Goal: Task Accomplishment & Management: Complete application form

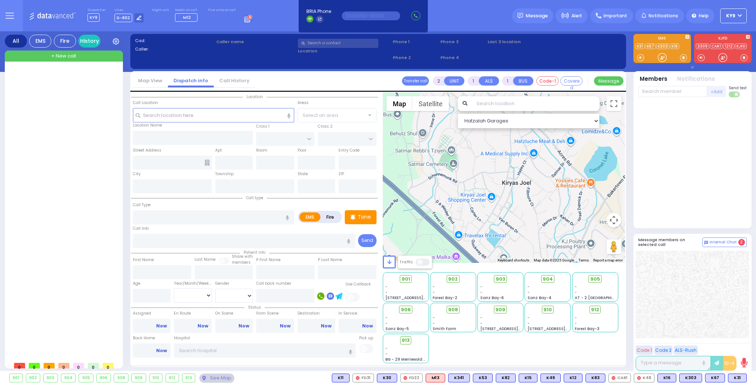
click at [72, 57] on span "+ New call" at bounding box center [63, 55] width 25 height 7
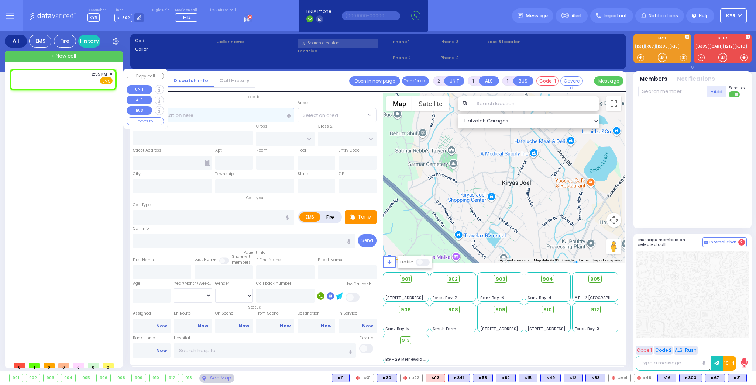
select select
radio input "true"
select select
type input "14:55"
select select "Hatzalah Garages"
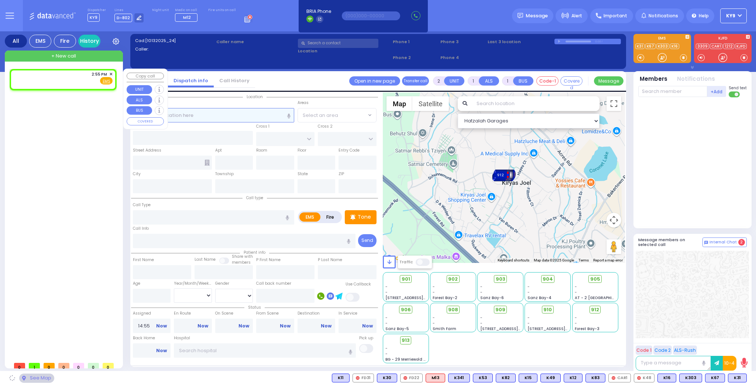
select select
radio input "true"
select select
select select "Hatzalah Garages"
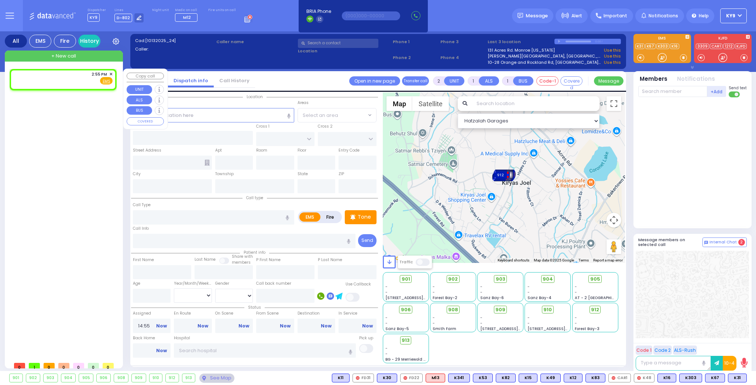
click at [110, 72] on span "✕" at bounding box center [110, 74] width 3 height 6
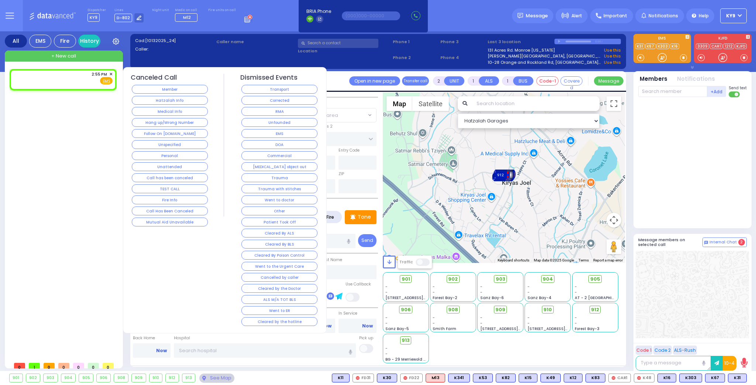
click at [111, 72] on span "✕" at bounding box center [110, 74] width 3 height 6
click at [137, 120] on button "Hang up/Wrong Number" at bounding box center [170, 122] width 76 height 9
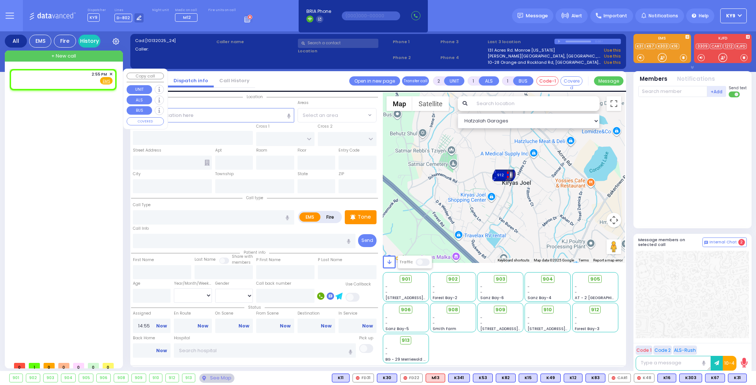
select select
radio input "true"
select select
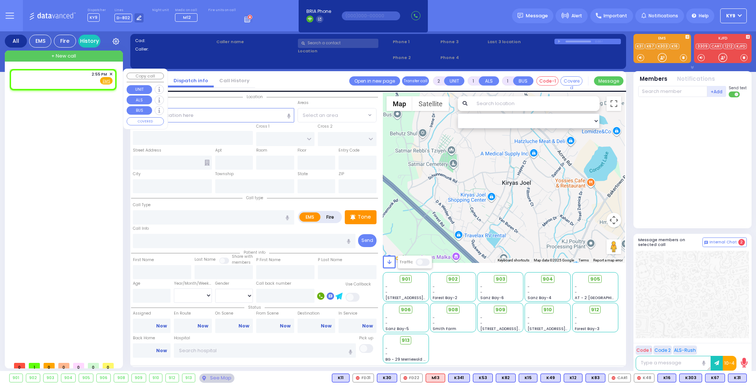
click at [111, 74] on span "✕" at bounding box center [110, 74] width 3 height 6
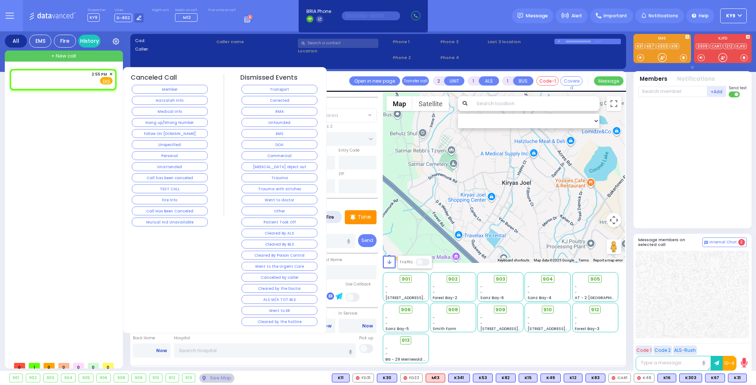
click at [143, 119] on button "Hang up/Wrong Number" at bounding box center [170, 122] width 76 height 9
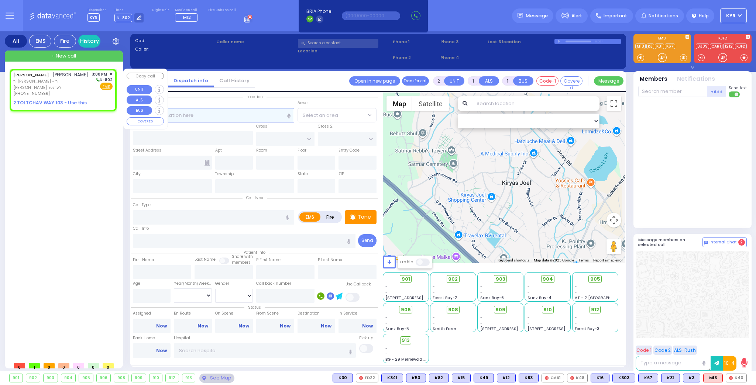
select select
radio input "true"
type input "JOSHUA YITZCHOK"
type input "FIRTH"
select select
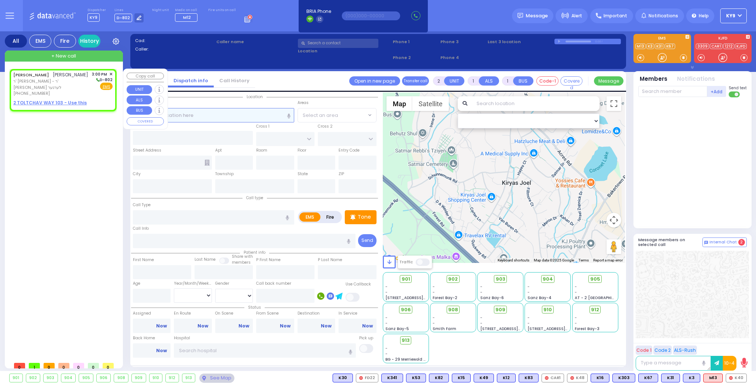
type input "15:00"
select select "Hatzalah Garages"
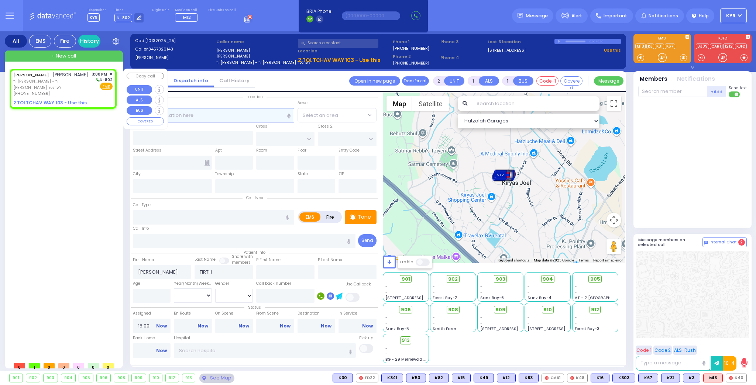
select select
radio input "true"
select select
select select "Hatzalah Garages"
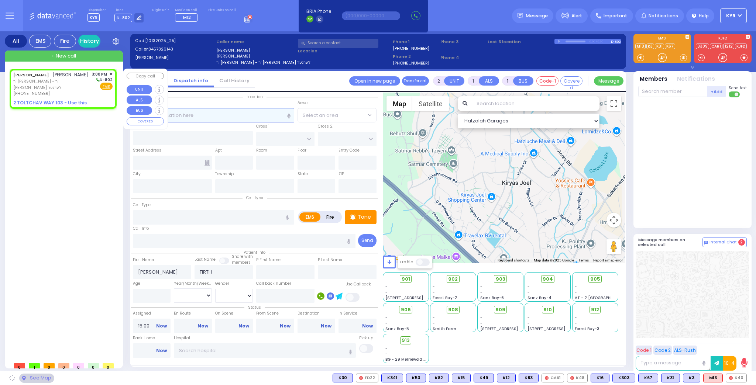
select select
radio input "true"
select select
select select "Hatzalah Garages"
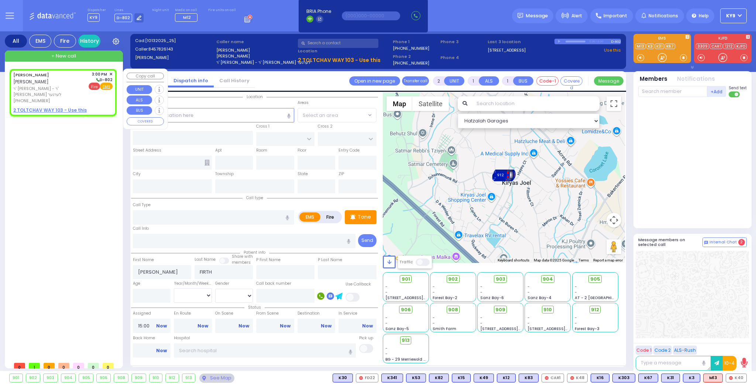
click at [96, 87] on span "Fire" at bounding box center [94, 86] width 11 height 7
select select
radio input "false"
radio input "true"
select select
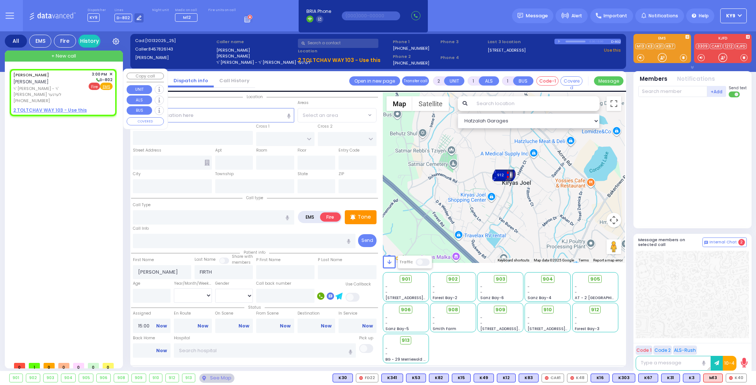
select select "Hatzalah Garages"
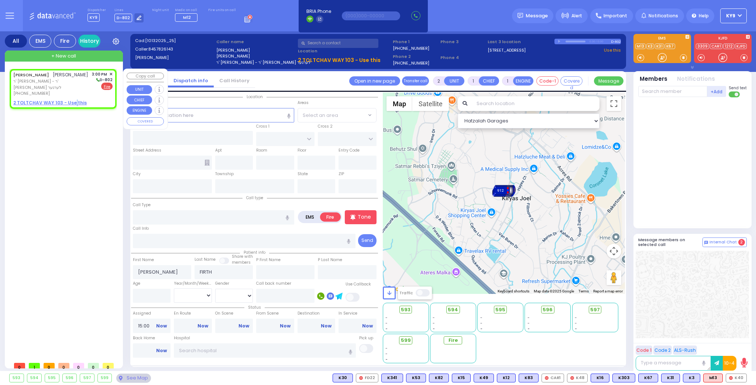
click at [73, 102] on u "2 TOLTCHAV WAY 103 - Use this" at bounding box center [49, 103] width 73 height 6
select select
radio input "true"
select select
select select "Hatzalah Garages"
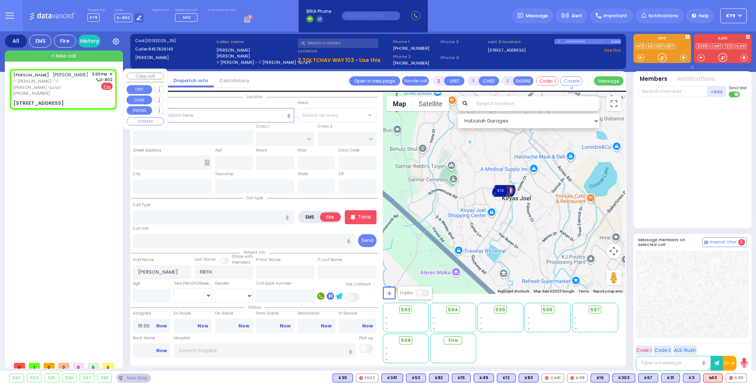
select select
radio input "true"
select select
select select "Hatzalah Garages"
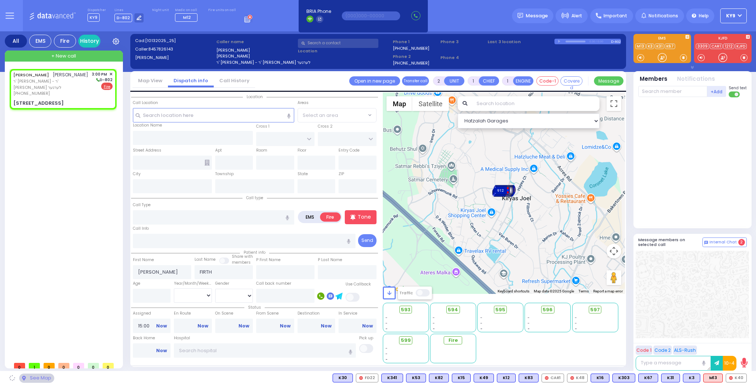
type input "FRANKFURT RD"
type input "TOLTCHAV WAY"
type input "2 TOLTCHAV WAY"
type input "103"
type input "Monroe"
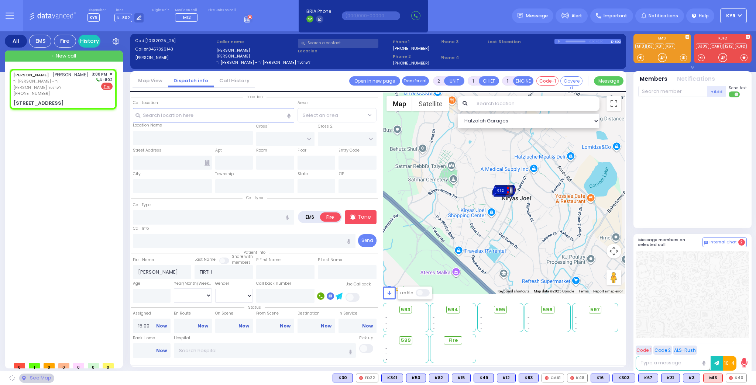
type input "[US_STATE]"
type input "10950"
select select "BEIRECH MOSHE"
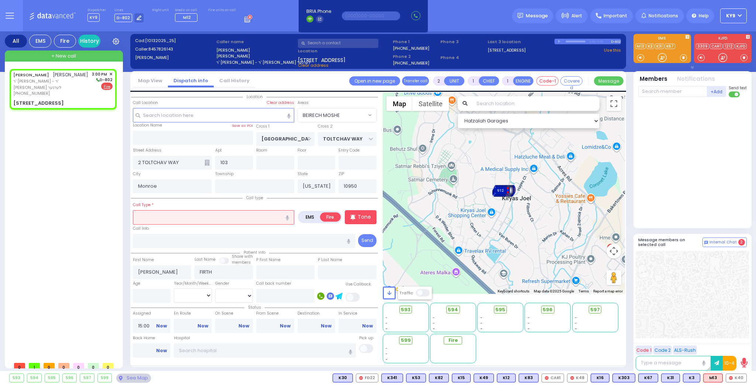
click at [163, 220] on input "text" at bounding box center [213, 217] width 161 height 14
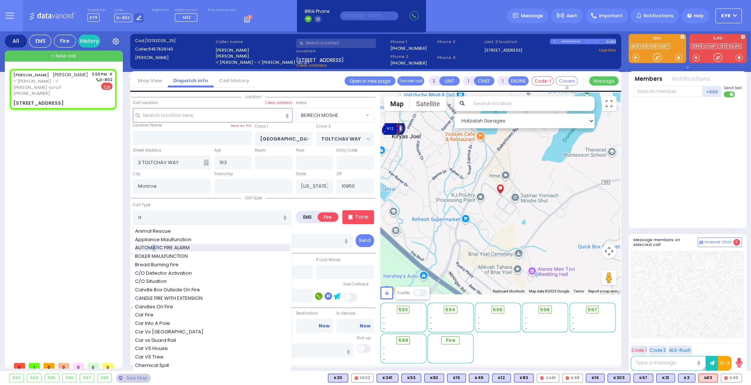
click at [153, 246] on span "AUTOMATIC FIRE ALARM" at bounding box center [163, 247] width 57 height 7
type input "AUTOMATIC FIRE ALARM"
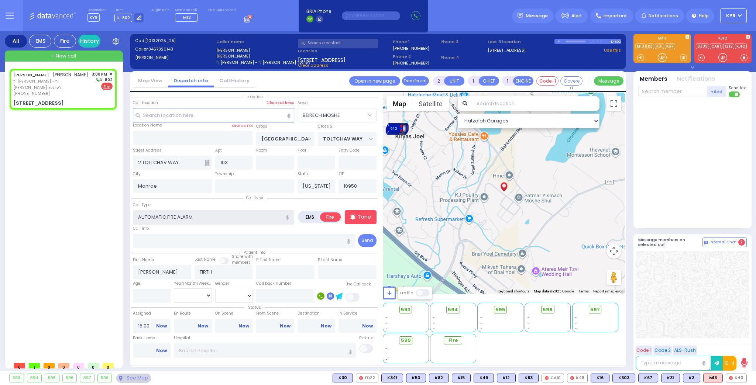
type input "3"
select select
radio input "true"
select select
select select "Hatzalah Garages"
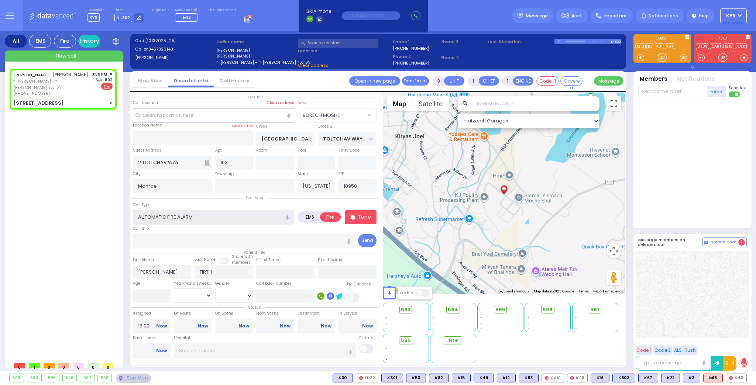
select select "BEIRECH MOSHE"
select select
radio input "true"
select select
select select "Hatzalah Garages"
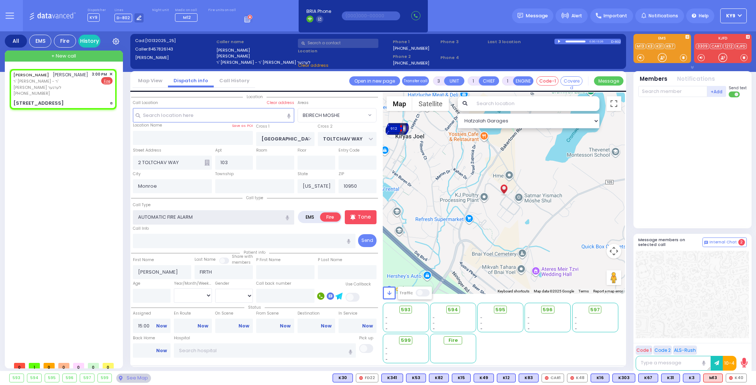
select select
radio input "true"
select select
select select "Hatzalah Garages"
select select "BEIRECH MOSHE"
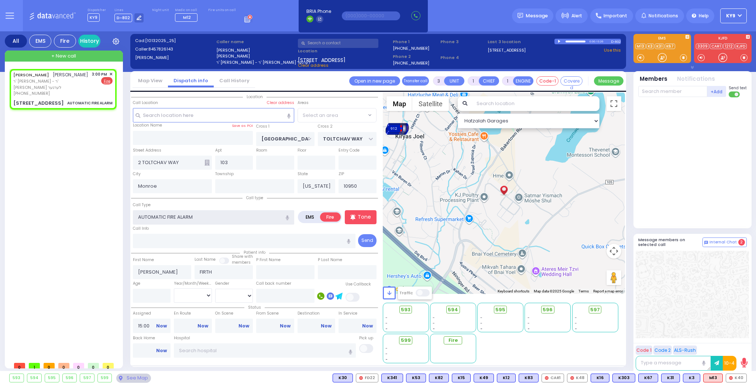
select select "BEIRECH MOSHE"
click at [353, 215] on icon at bounding box center [352, 217] width 5 height 6
select select
radio input "true"
select select
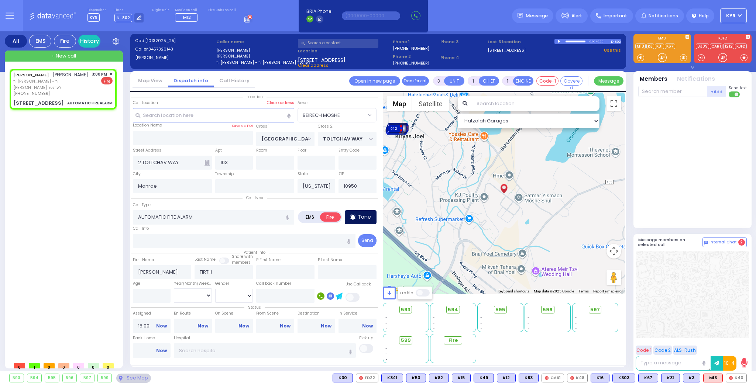
select select "Hatzalah Garages"
select select "BEIRECH MOSHE"
click at [664, 91] on input "text" at bounding box center [672, 91] width 69 height 11
type input "75"
click at [672, 109] on div "FD75" at bounding box center [662, 106] width 37 height 7
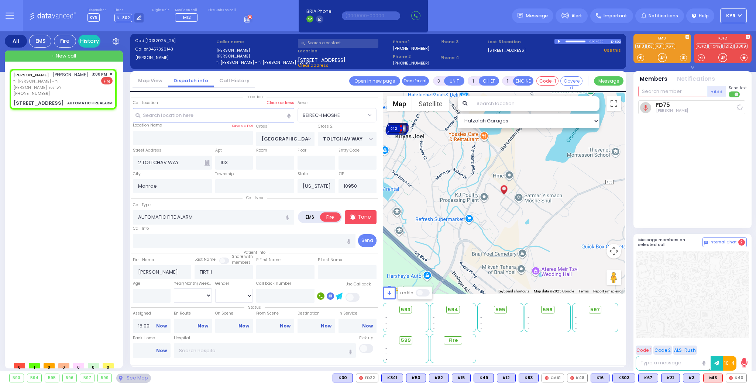
click at [667, 92] on input "text" at bounding box center [672, 91] width 69 height 11
select select
radio input "true"
select select
type input "15:01"
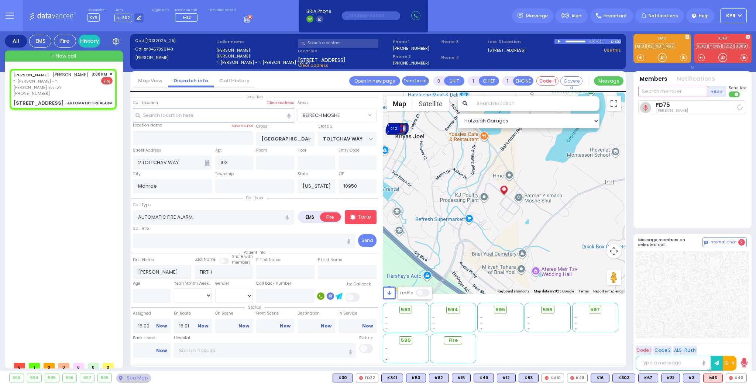
select select "Hatzalah Garages"
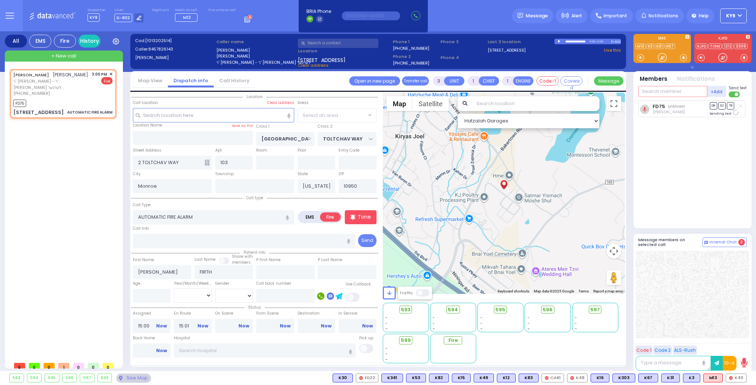
select select "BEIRECH MOSHE"
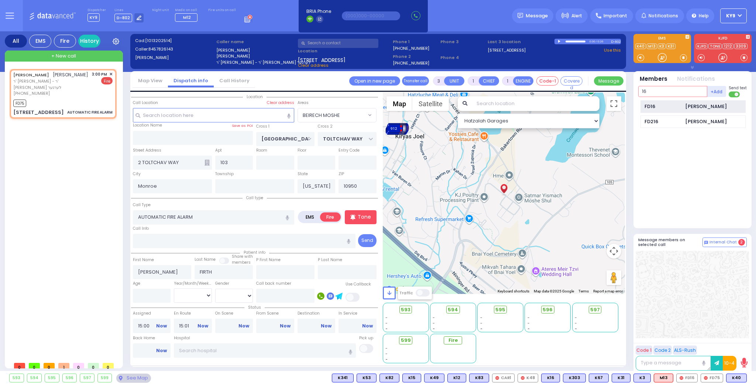
type input "16"
click at [677, 104] on div "FD16" at bounding box center [662, 106] width 37 height 7
click at [662, 89] on input "text" at bounding box center [672, 91] width 69 height 11
select select
radio input "true"
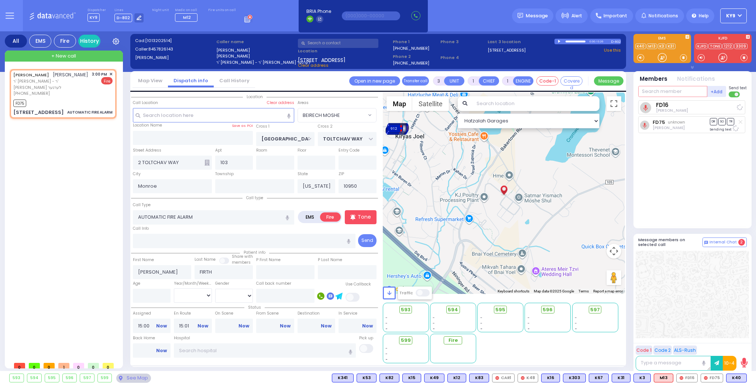
select select
select select "Hatzalah Garages"
select select "BEIRECH MOSHE"
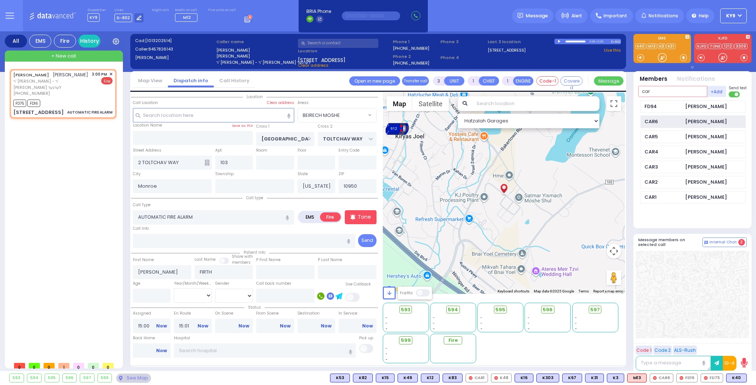
type input "car"
click at [692, 122] on div "[PERSON_NAME]" at bounding box center [706, 121] width 42 height 7
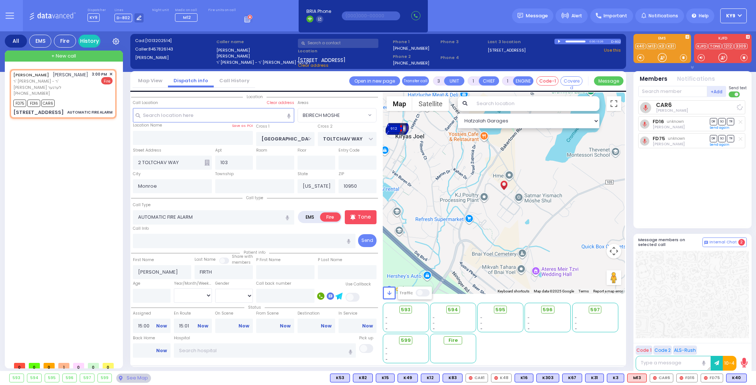
select select
radio input "true"
select select
select select "Hatzalah Garages"
select select "BEIRECH MOSHE"
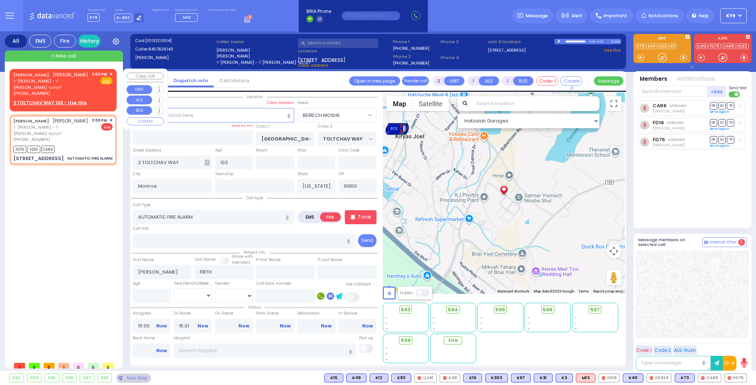
click at [111, 75] on span "✕" at bounding box center [110, 74] width 3 height 6
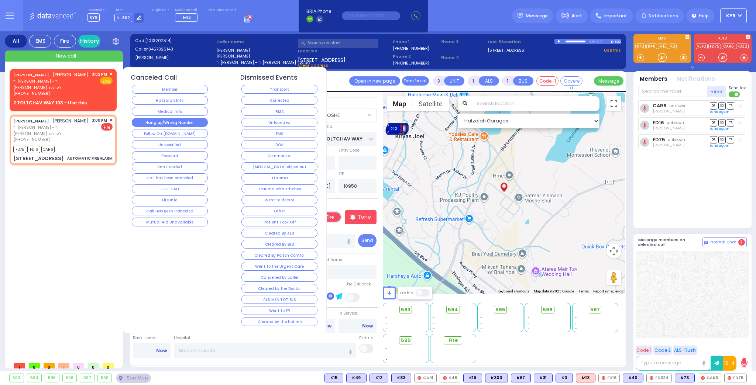
click at [166, 124] on button "Hang up/Wrong Number" at bounding box center [170, 122] width 76 height 9
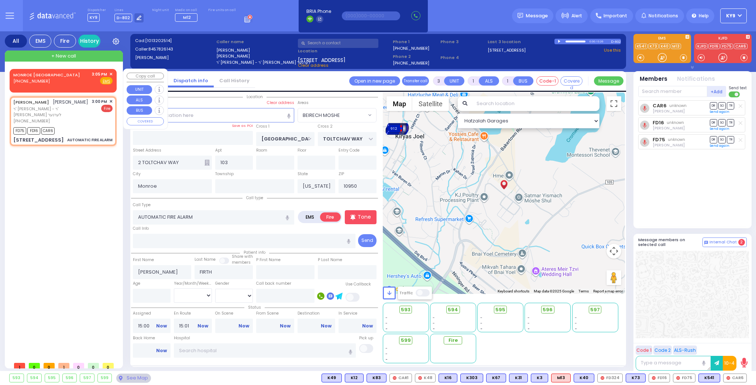
click at [112, 73] on span "✕" at bounding box center [110, 74] width 3 height 6
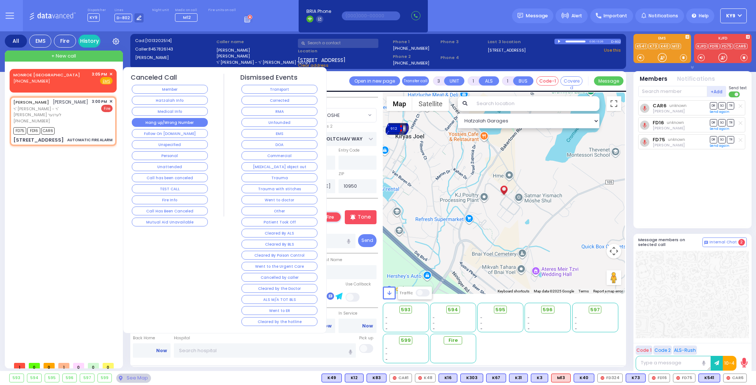
click at [162, 120] on button "Hang up/Wrong Number" at bounding box center [170, 122] width 76 height 9
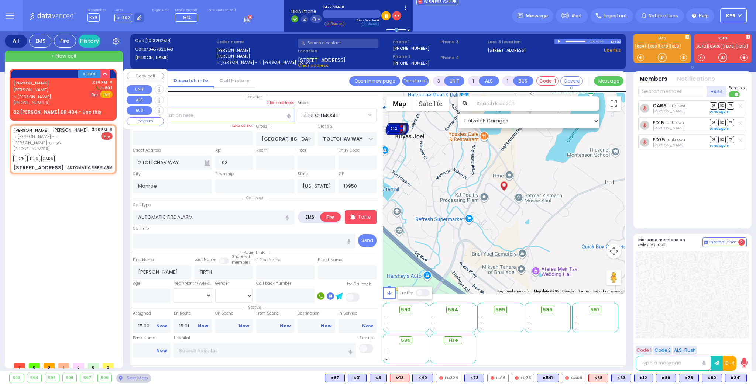
click at [93, 96] on span "Fire" at bounding box center [94, 94] width 11 height 7
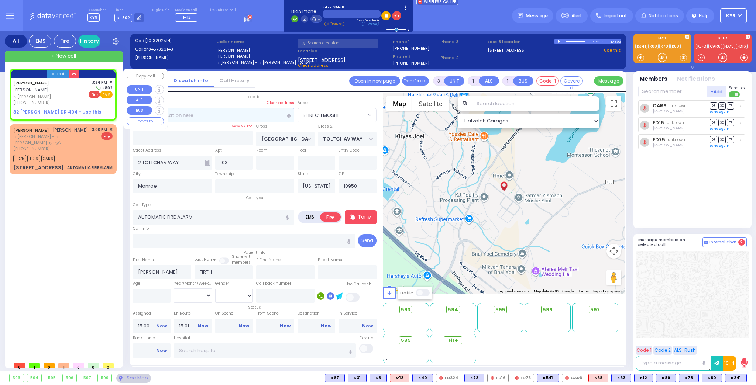
type input "2"
select select
radio input "true"
type input "YIDA"
type input "WEISS"
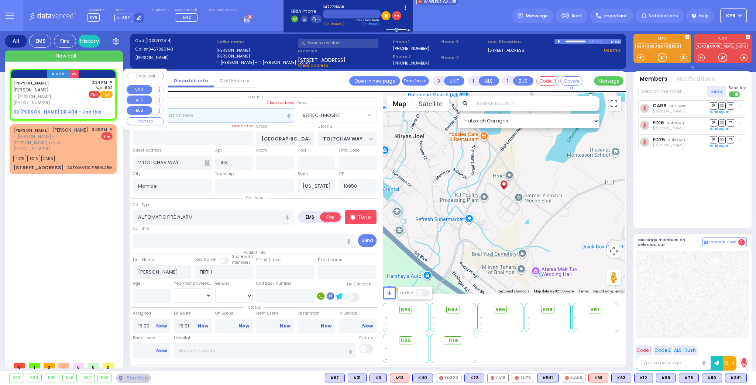
select select
type input "15:34"
select select "Hatzalah Garages"
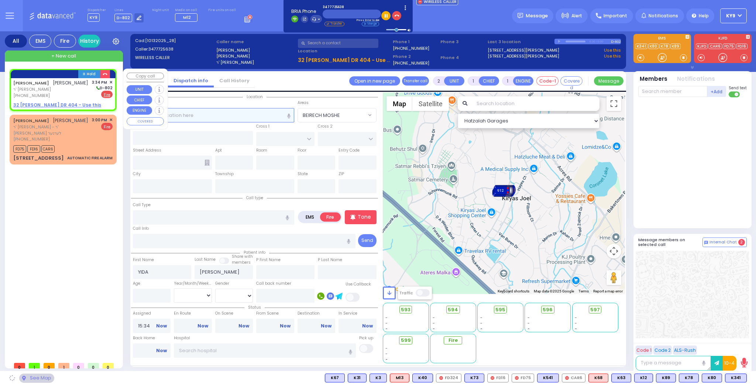
select select
radio input "true"
select select
select select "Hatzalah Garages"
click at [63, 104] on u "32 ISRAEL ZUPNICK DR 404 - Use this" at bounding box center [57, 105] width 88 height 6
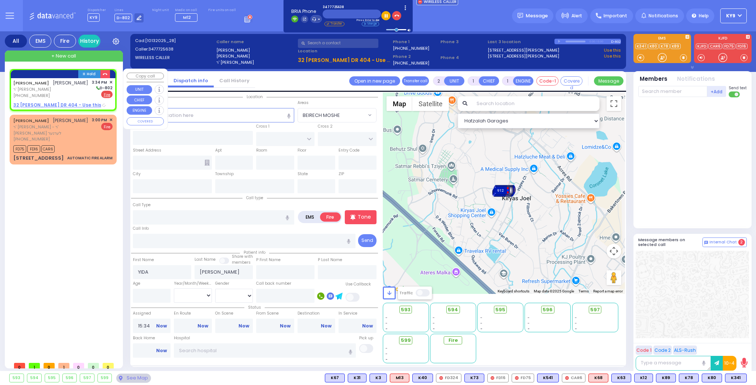
select select
radio input "true"
select select
select select "Hatzalah Garages"
select select
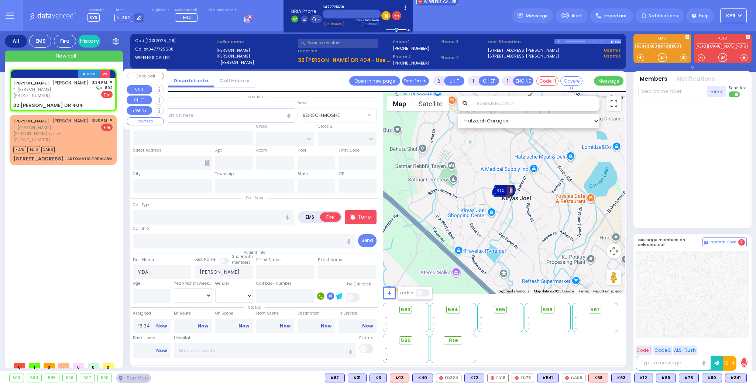
radio input "true"
select select
select select "Hatzalah Garages"
type input "GETZIL BERGER BLVD"
type input "ACRES RD"
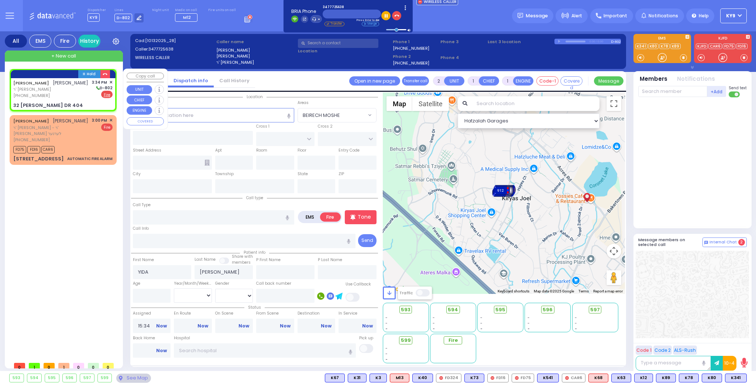
type input "32 ISRAEL ZUPNICK DR"
type input "404"
type input "Kiryas Joel"
type input "[US_STATE]"
type input "10950"
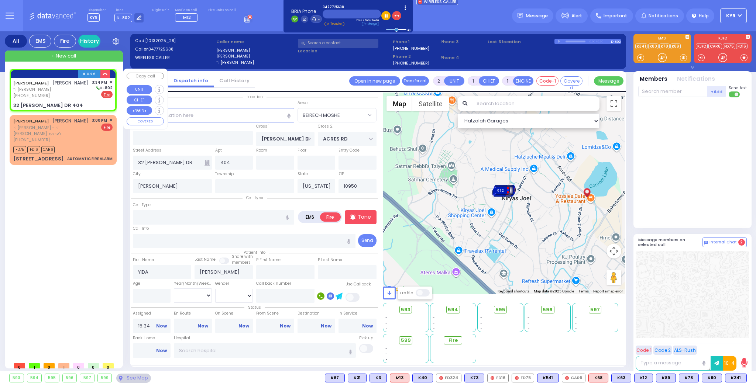
select select "SECTION 4"
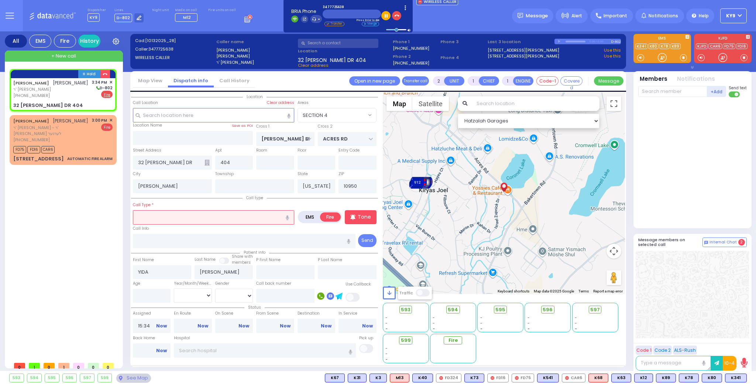
drag, startPoint x: 173, startPoint y: 223, endPoint x: 177, endPoint y: 218, distance: 6.1
click at [174, 223] on input "text" at bounding box center [213, 217] width 161 height 14
type input "e"
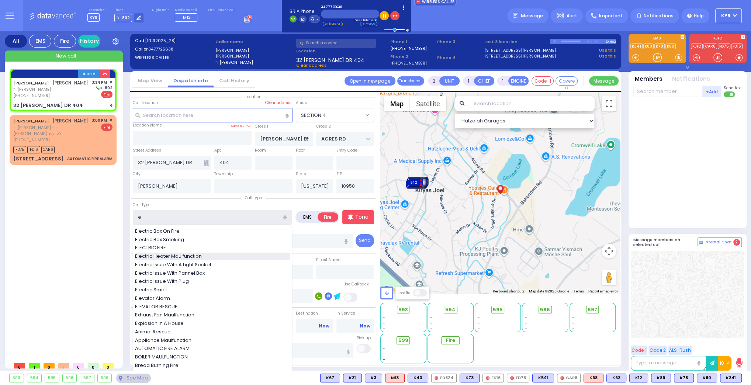
select select
radio input "true"
select select
select select "Hatzalah Garages"
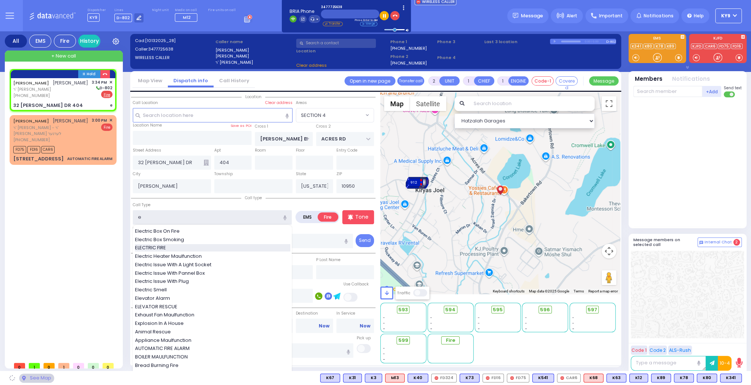
select select "SECTION 4"
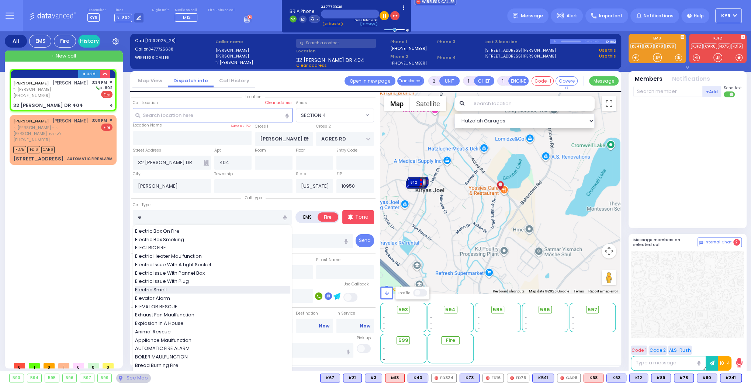
click at [188, 290] on div "Electric Smell" at bounding box center [212, 289] width 155 height 7
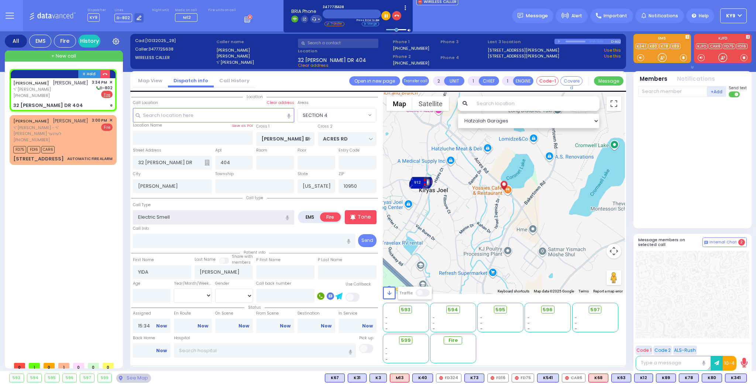
type input "Electric Smell"
select select
radio input "true"
select select
type input "Electric Smell f"
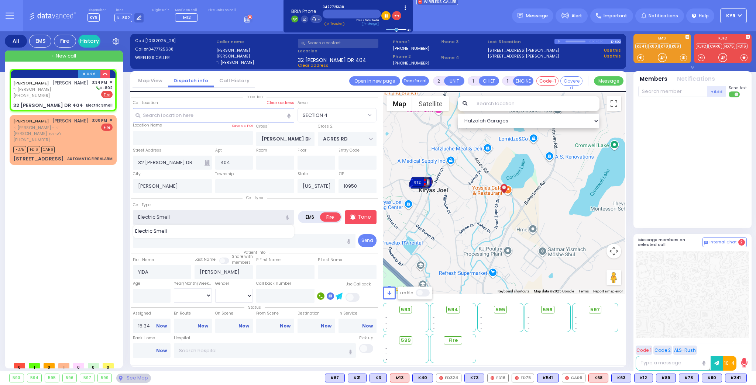
select select "Hatzalah Garages"
select select "SECTION 4"
type input "Electric Smell fire"
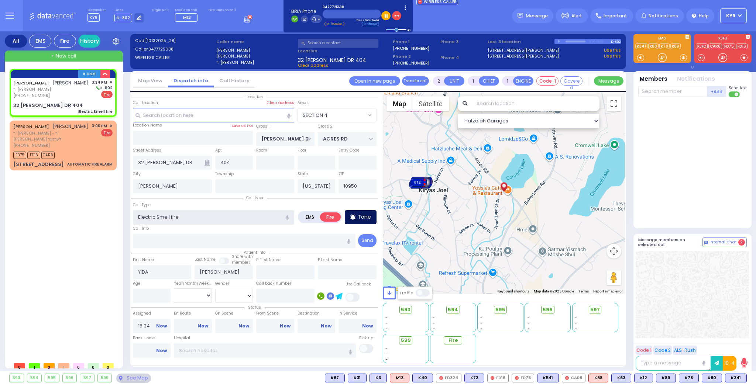
select select
radio input "true"
select select
select select "SECTION 4"
select select "Hatzalah Garages"
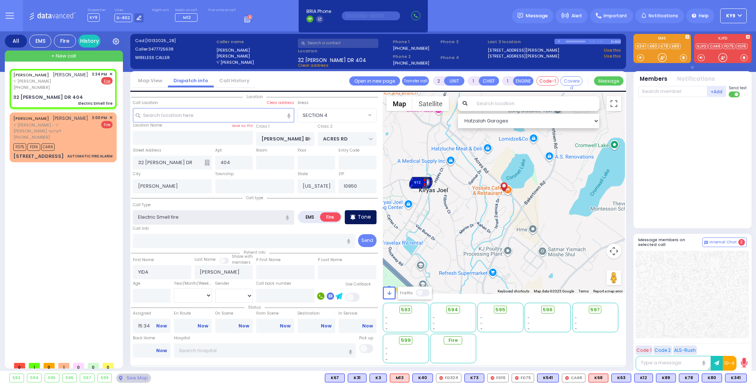
select select
radio input "true"
select select
select select "Hatzalah Garages"
select select "SECTION 4"
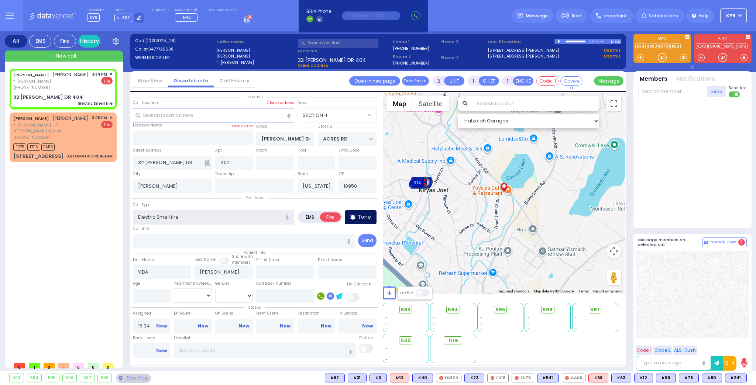
type input "Electric Smell fire"
click at [363, 215] on p "Tone" at bounding box center [363, 217] width 13 height 8
select select
radio input "true"
select select
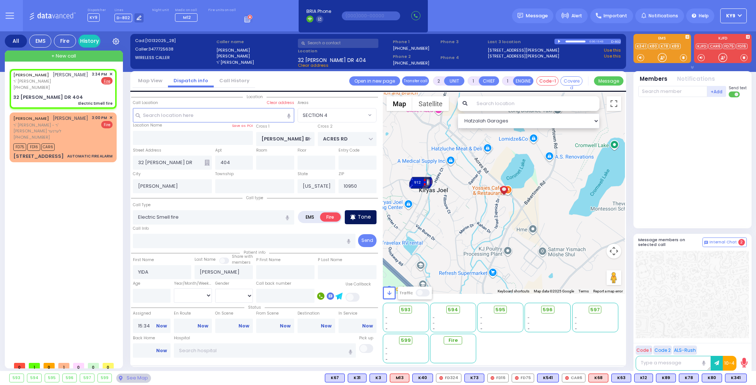
select select "Hatzalah Garages"
select select "SECTION 4"
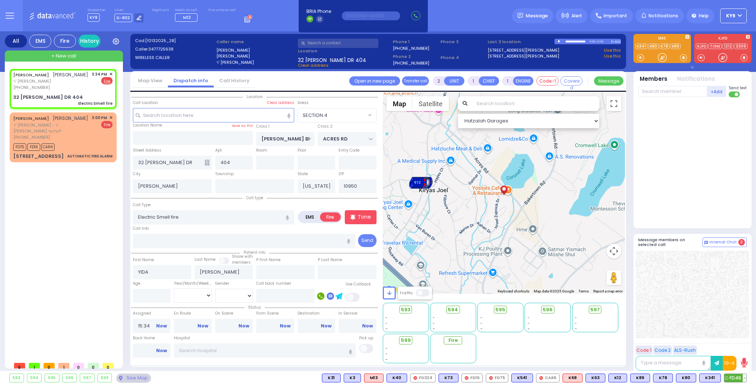
click at [730, 380] on span "FD46" at bounding box center [735, 378] width 22 height 8
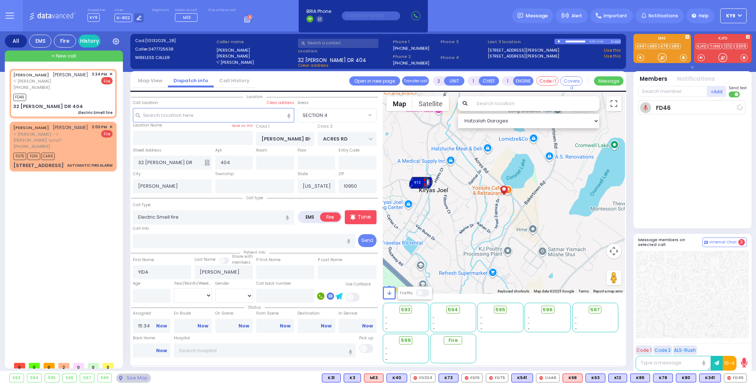
select select
radio input "true"
select select
type input "15:35"
select select "SECTION 4"
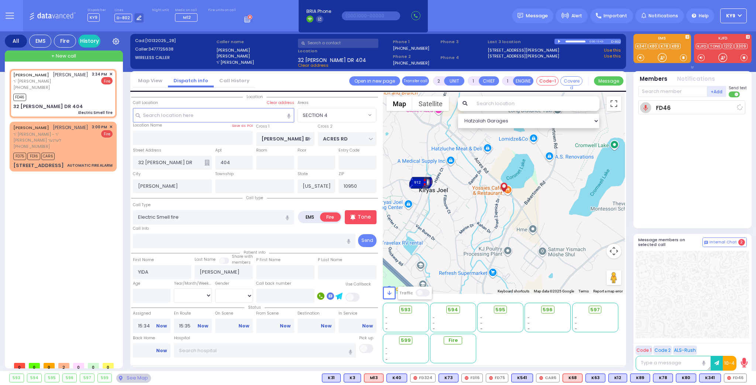
select select "Hatzalah Garages"
click at [660, 92] on input "text" at bounding box center [672, 91] width 69 height 11
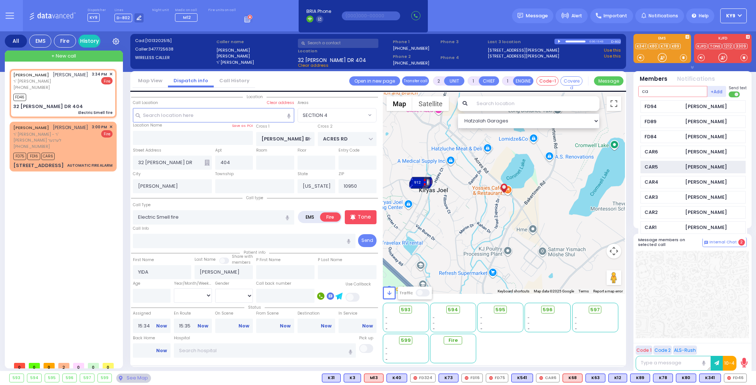
type input "ca"
click at [654, 168] on div "CAR5" at bounding box center [662, 166] width 37 height 7
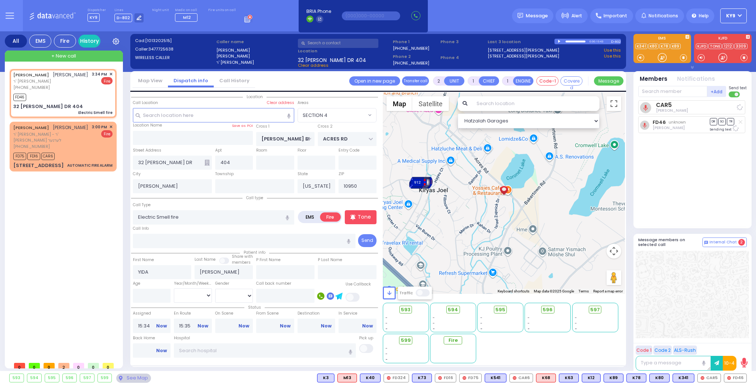
select select
radio input "true"
select select
select select "Hatzalah Garages"
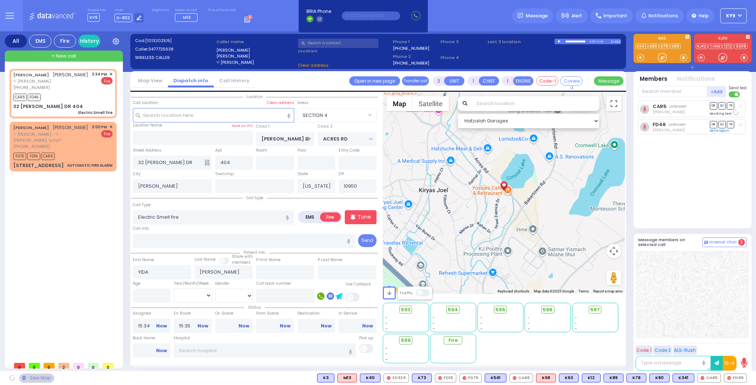
select select "SECTION 4"
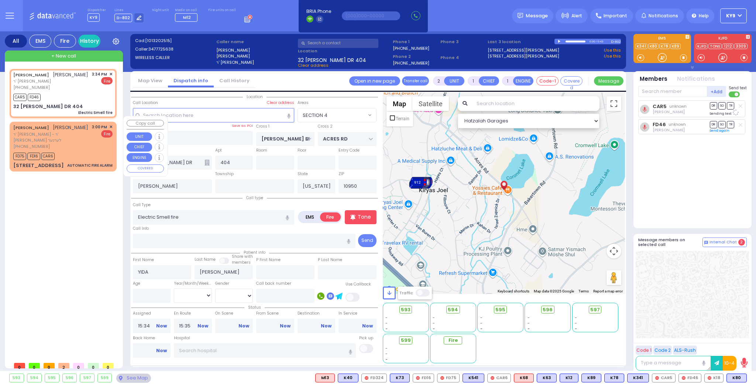
click at [80, 151] on div "FD75 FD16 CAR6" at bounding box center [62, 155] width 99 height 9
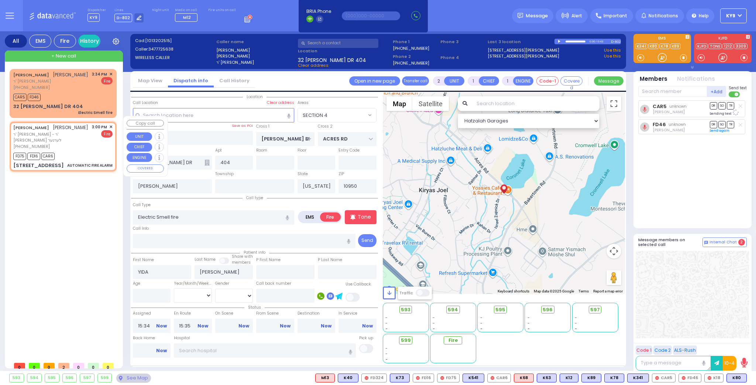
type input "3"
select select
type input "AUTOMATIC FIRE ALARM"
radio input "true"
type input "JOSHUA YITZCHOK"
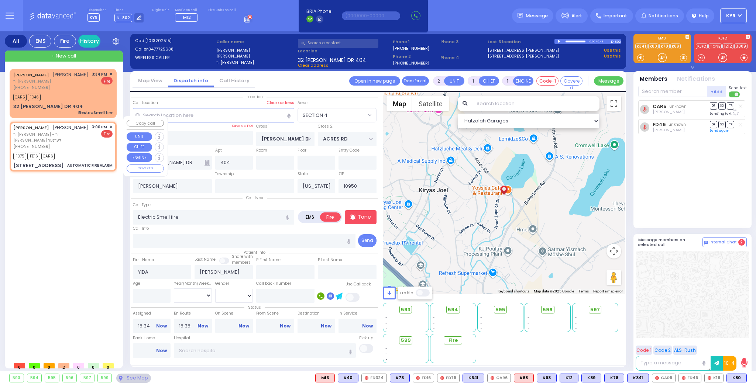
type input "FIRTH"
select select
type input "15:00"
type input "15:01"
type input "FRANKFURT RD"
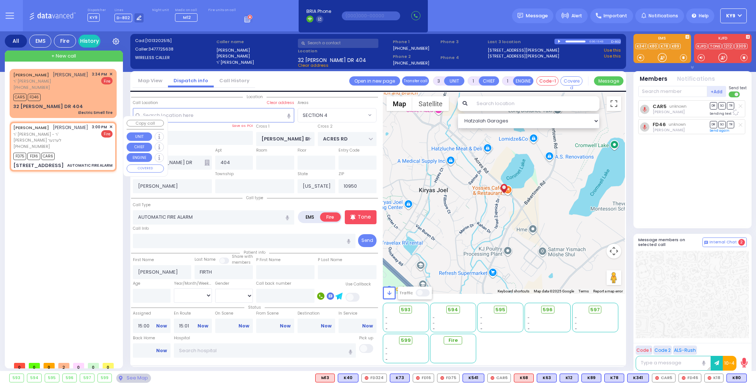
type input "TOLTCHAV WAY"
type input "2 TOLTCHAV WAY"
type input "103"
type input "Monroe"
select select "Hatzalah Garages"
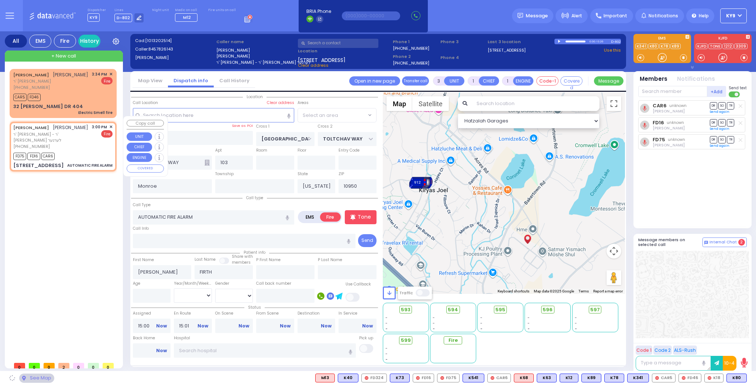
select select "BEIRECH MOSHE"
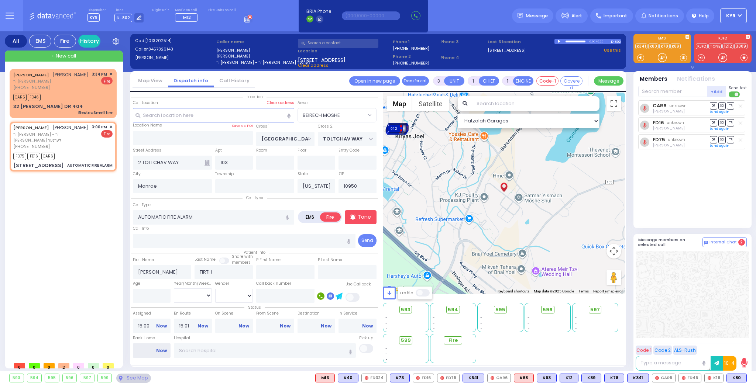
click at [152, 351] on input "Back Home" at bounding box center [152, 350] width 38 height 14
click at [151, 351] on input "Back Home" at bounding box center [152, 350] width 38 height 14
click at [152, 350] on input "Back Home" at bounding box center [152, 350] width 38 height 14
type input "15:35"
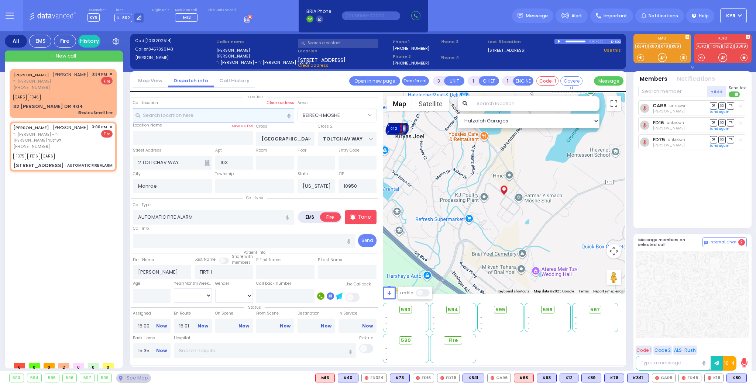
select select
radio input "true"
select select
select select "Hatzalah Garages"
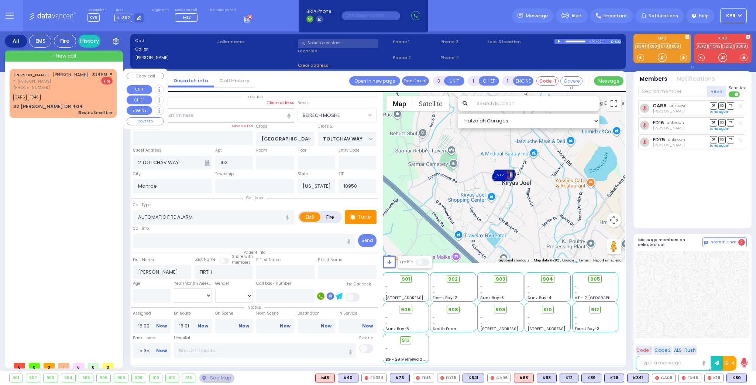
select select
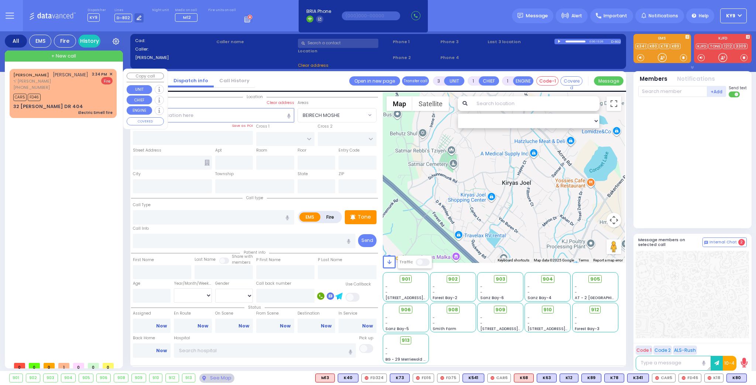
click at [67, 83] on span "ר' עקיבא יוסף - ר' יואל יוסף פירטה" at bounding box center [50, 81] width 75 height 6
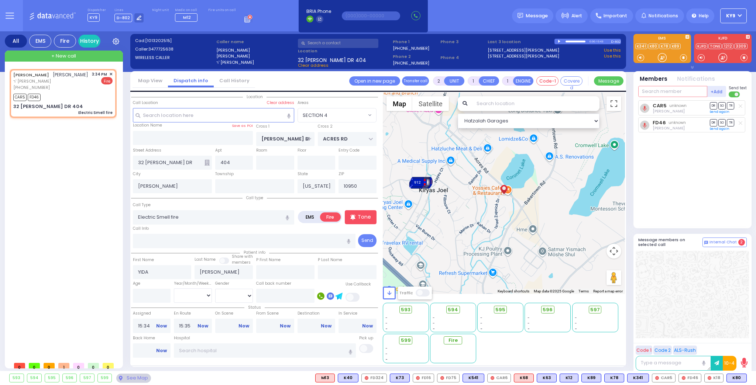
click at [678, 88] on input "text" at bounding box center [672, 91] width 69 height 11
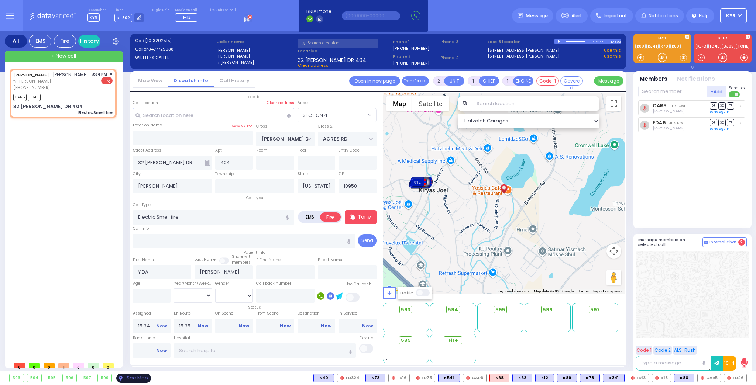
click at [136, 381] on div "See Map" at bounding box center [133, 378] width 35 height 9
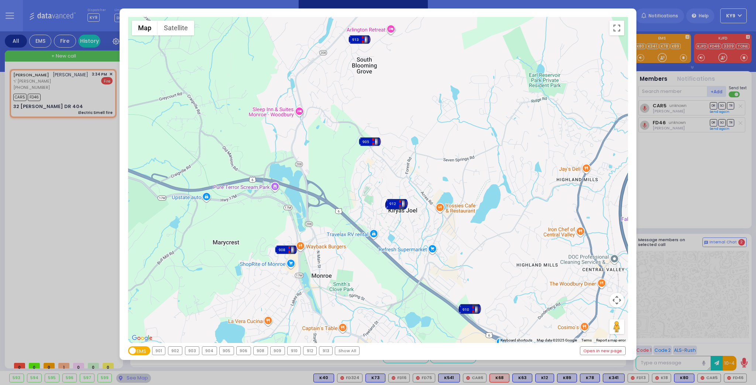
click at [189, 349] on div "903" at bounding box center [192, 351] width 14 height 8
click at [189, 349] on icon at bounding box center [189, 350] width 3 height 3
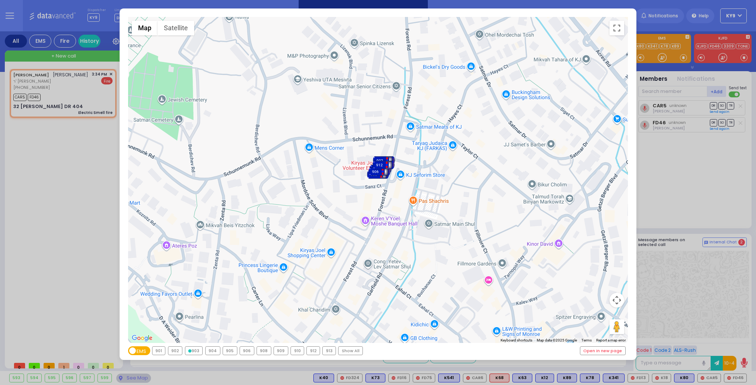
click at [190, 350] on div "903" at bounding box center [193, 351] width 17 height 8
click at [136, 375] on div "← Move left → Move right ↑ Move up ↓ Move down + Zoom in - Zoom out Home Jump l…" at bounding box center [378, 192] width 756 height 385
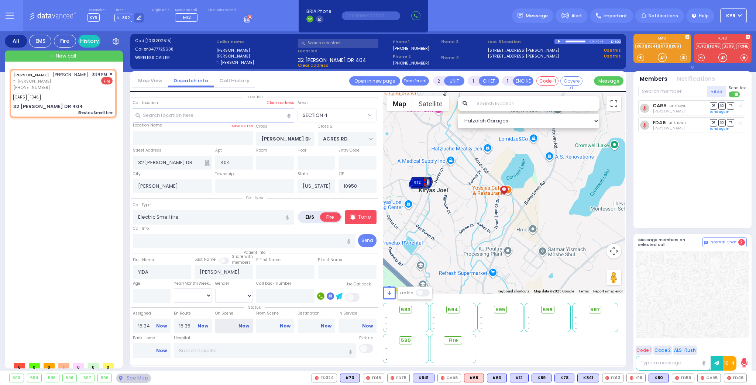
click at [239, 328] on input "On Scene" at bounding box center [234, 326] width 38 height 14
click at [242, 324] on link "Now" at bounding box center [243, 326] width 11 height 7
select select "SECTION 4"
select select
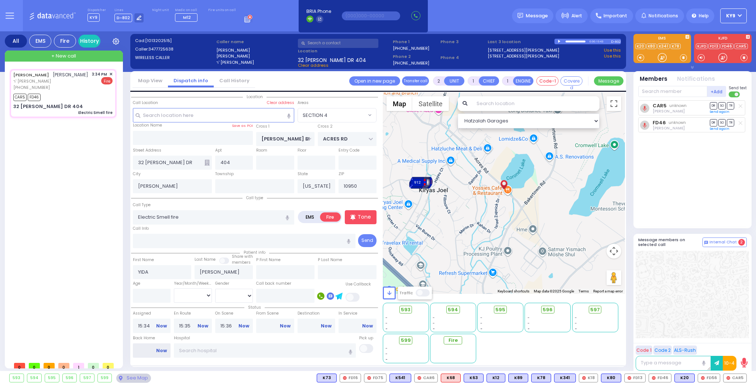
drag, startPoint x: 142, startPoint y: 349, endPoint x: 140, endPoint y: 345, distance: 4.0
click at [140, 345] on input "Back Home" at bounding box center [152, 350] width 38 height 14
click at [144, 348] on input "Back Home" at bounding box center [152, 350] width 38 height 14
click at [145, 348] on input "Back Home" at bounding box center [152, 350] width 38 height 14
click at [143, 348] on input "Back Home" at bounding box center [152, 350] width 38 height 14
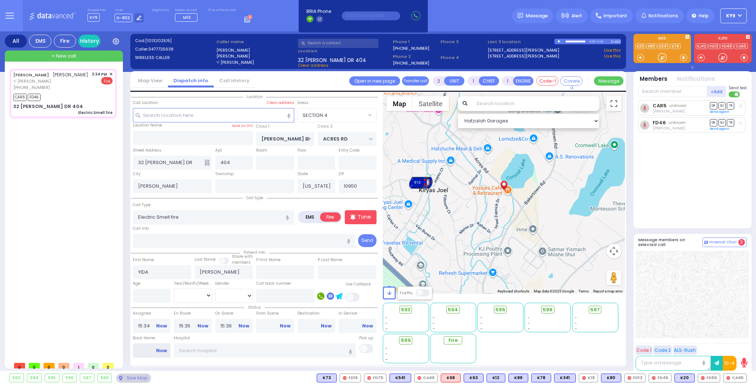
click at [144, 349] on input "Back Home" at bounding box center [152, 350] width 38 height 14
click at [148, 349] on input "Back Home" at bounding box center [152, 350] width 38 height 14
type input "15:41"
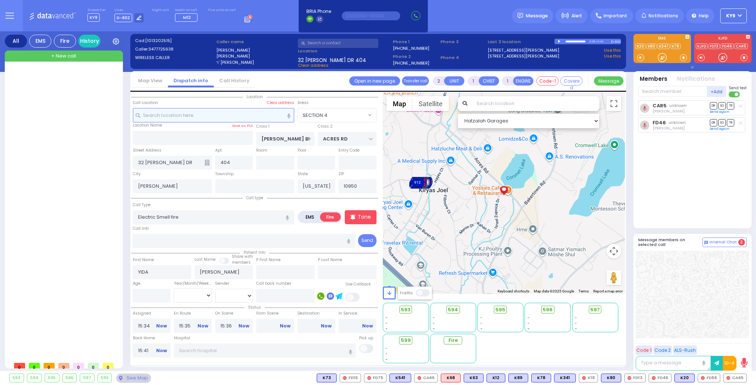
select select
radio input "true"
select select
select select "Hatzalah Garages"
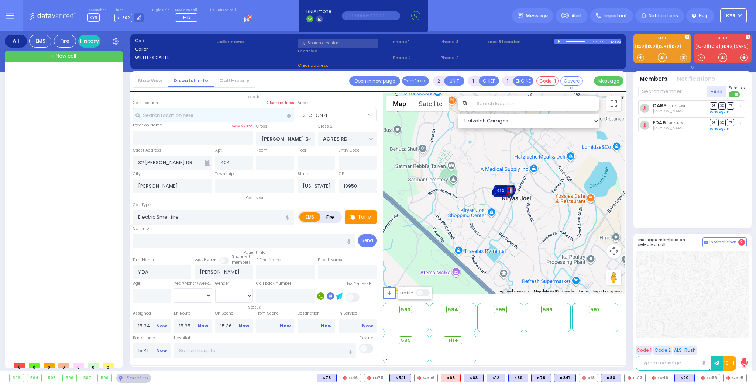
select select
radio input "true"
select select
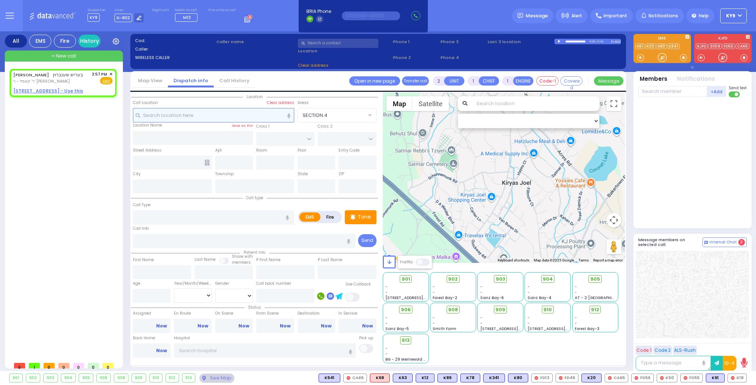
select select
radio input "true"
type input "BERISH"
type input "SCHONBRUN"
select select
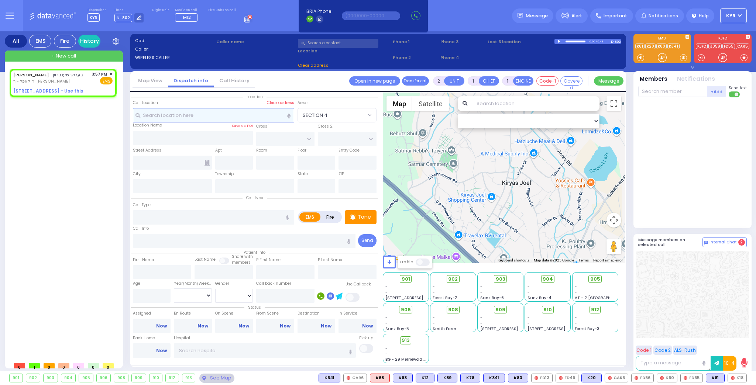
type input "15:57"
select select "Hatzalah Garages"
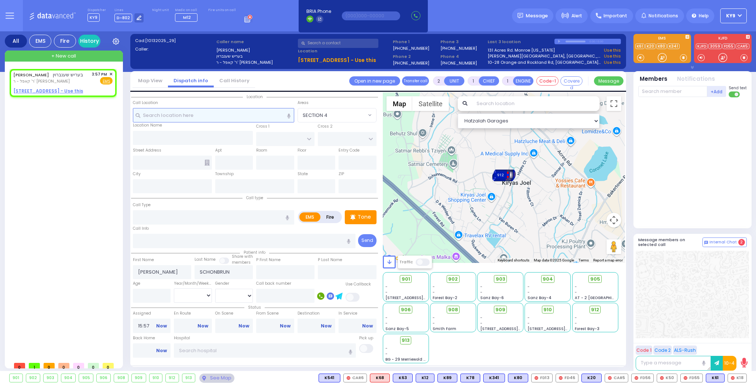
select select
radio input "true"
select select
select select "Hatzalah Garages"
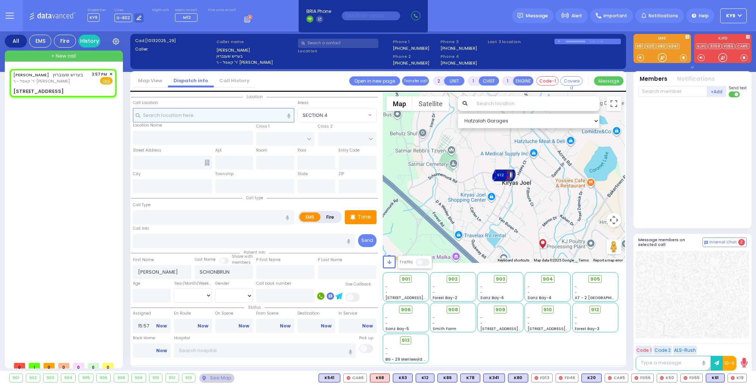
type input "PRAG BLVD"
type input "DAJ BLVD"
type input "19 MERON DR"
type input "203"
type input "Kiryas Joel"
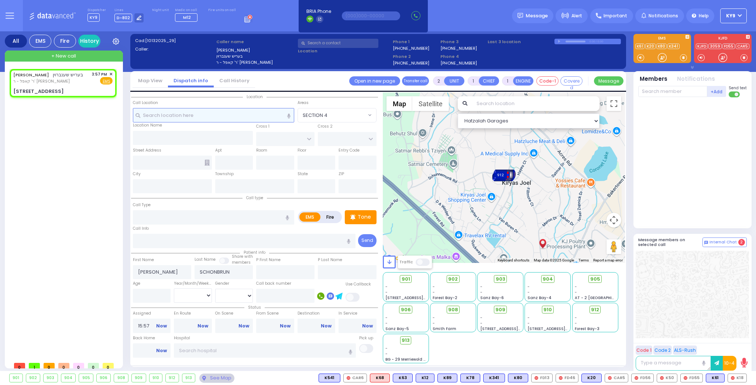
type input "[US_STATE]"
type input "10950"
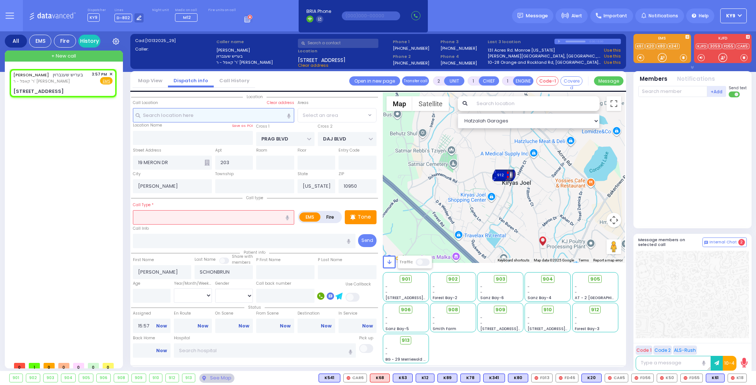
select select "SECTION 6"
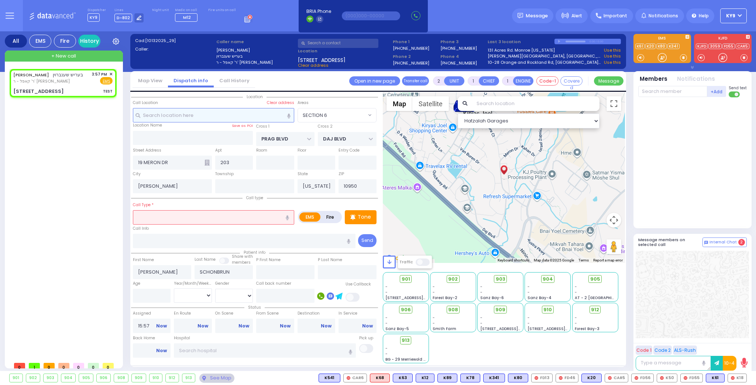
select select
type input "TEST"
radio input "true"
select select
select select "Hatzalah Garages"
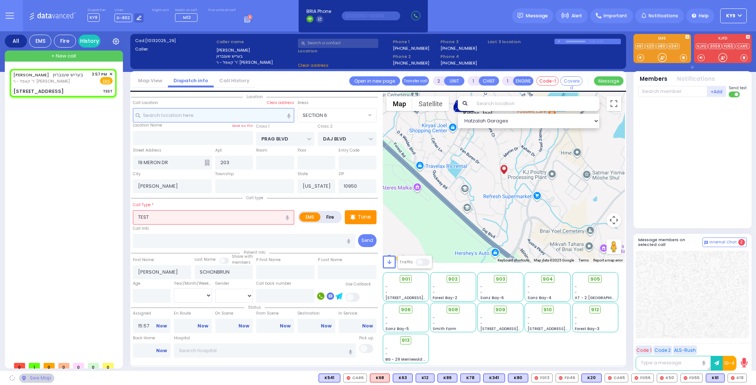
select select "SECTION 6"
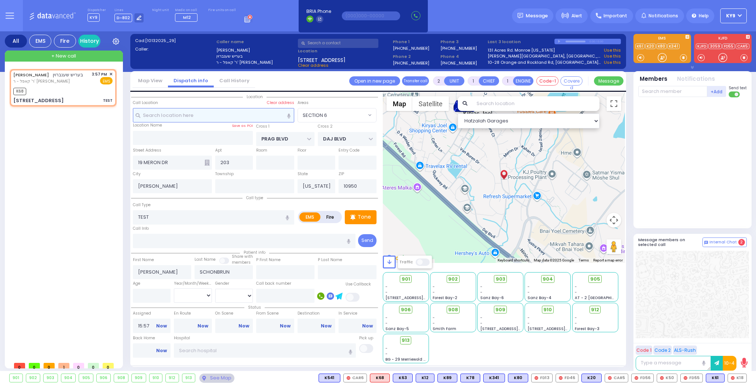
select select
radio input "true"
select select
type input "15:58"
select select "Hatzalah Garages"
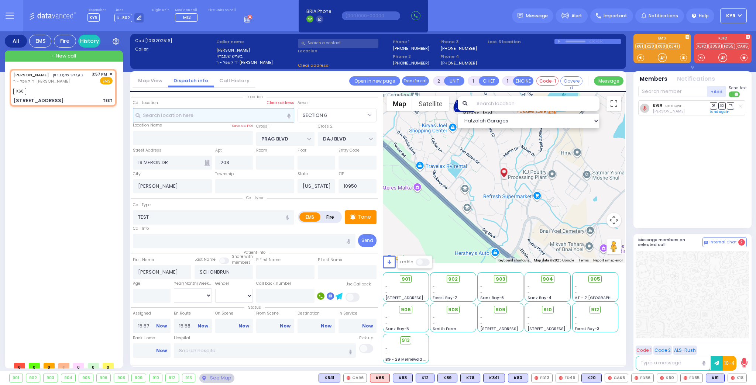
select select "SECTION 6"
select select
radio input "true"
select select
select select "Hatzalah Garages"
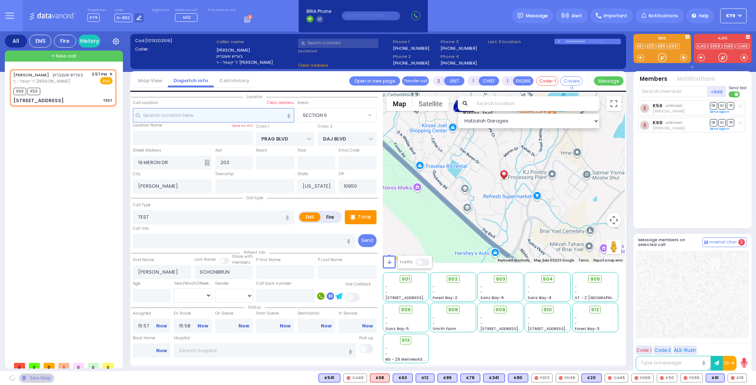
select select "SECTION 6"
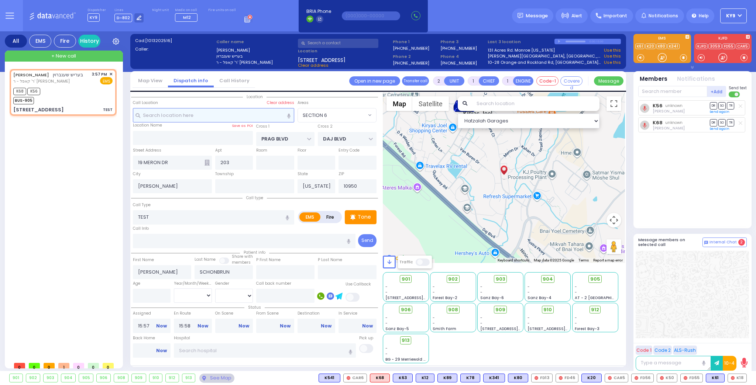
select select
radio input "true"
select select
select select "Hatzalah Garages"
select select "SECTION 6"
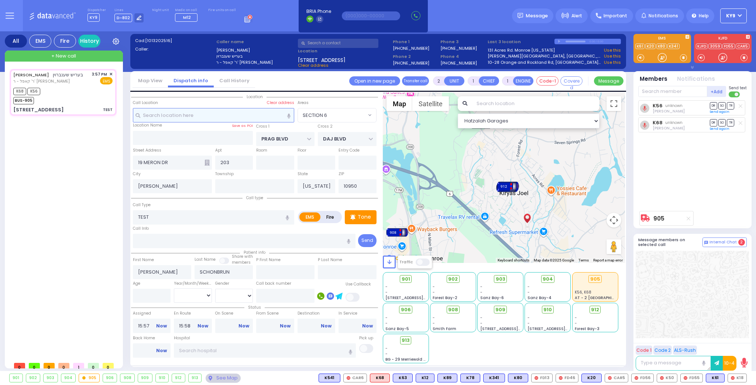
select select
radio input "true"
select select
type input "15:58"
select select "Hatzalah Garages"
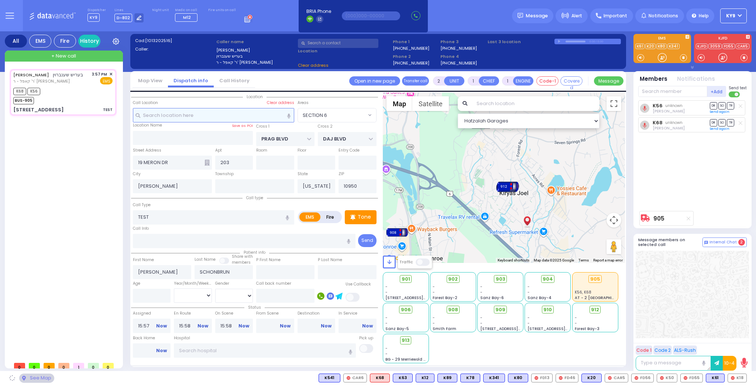
select select "SECTION 6"
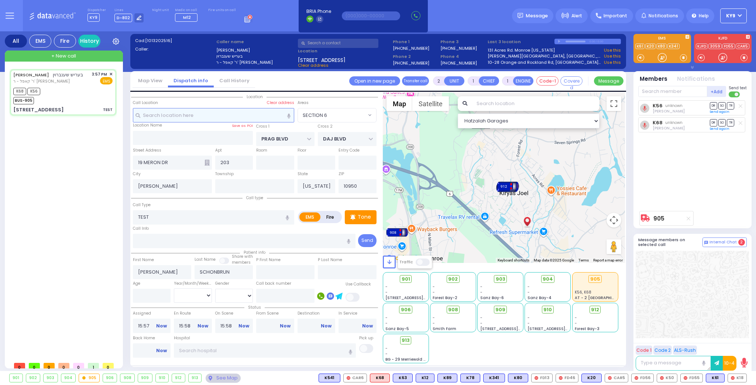
select select
radio input "true"
select select
type input "15:58"
select select "Hatzalah Garages"
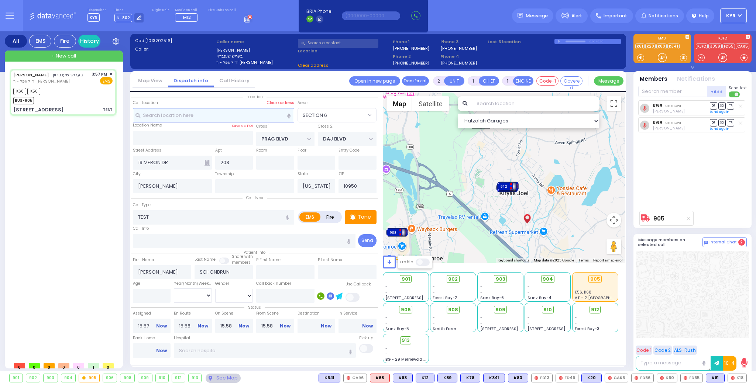
select select "SECTION 6"
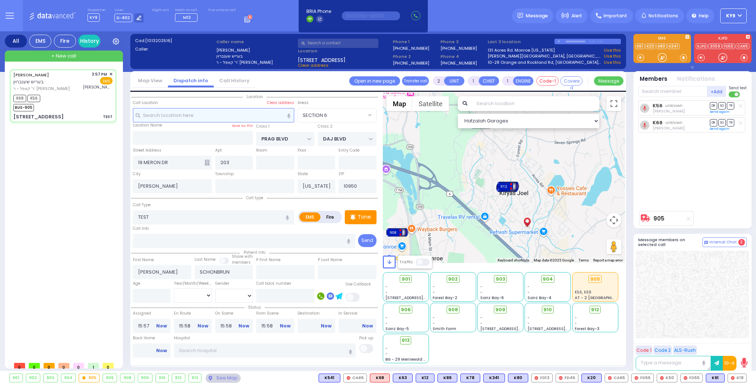
select select
radio input "true"
select select
type input "Aizer Health Center"
select select "Hatzalah Garages"
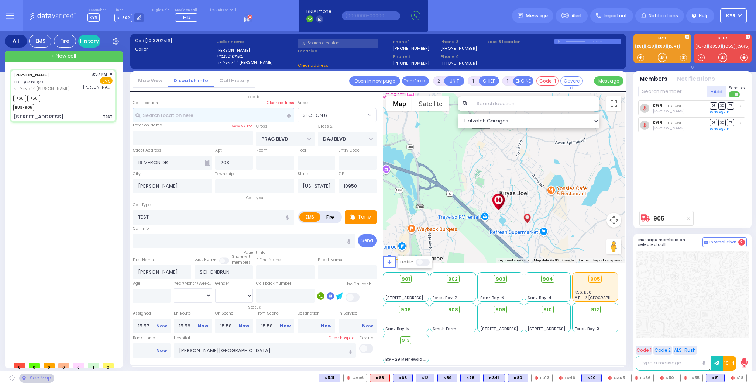
select select "SECTION 6"
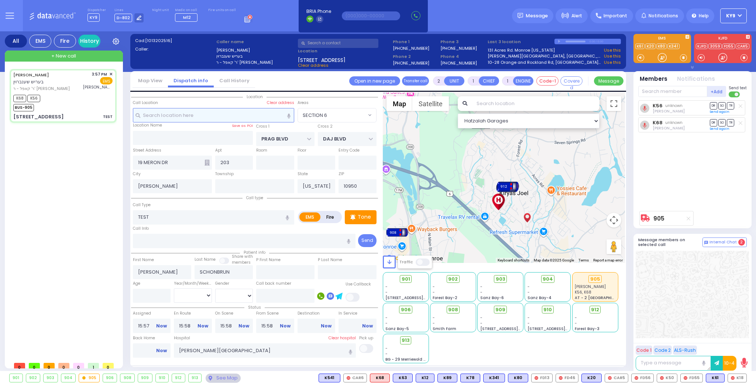
select select
radio input "true"
select select
select select "Hatzalah Garages"
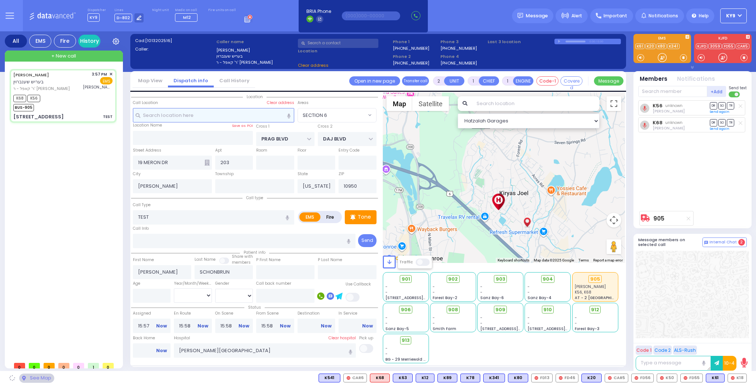
select select "SECTION 6"
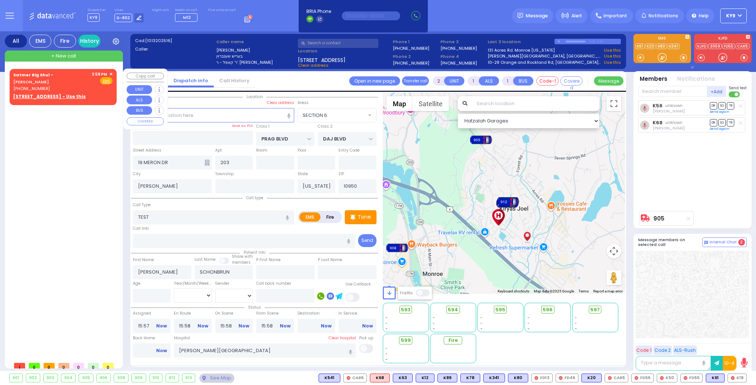
click at [110, 73] on span "✕" at bounding box center [110, 74] width 3 height 6
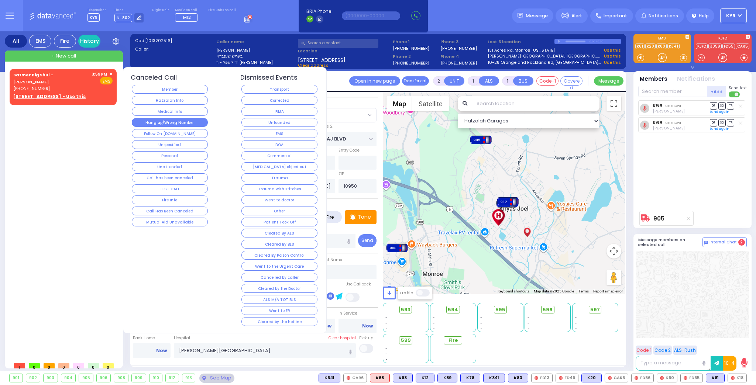
click at [148, 122] on button "Hang up/Wrong Number" at bounding box center [170, 122] width 76 height 9
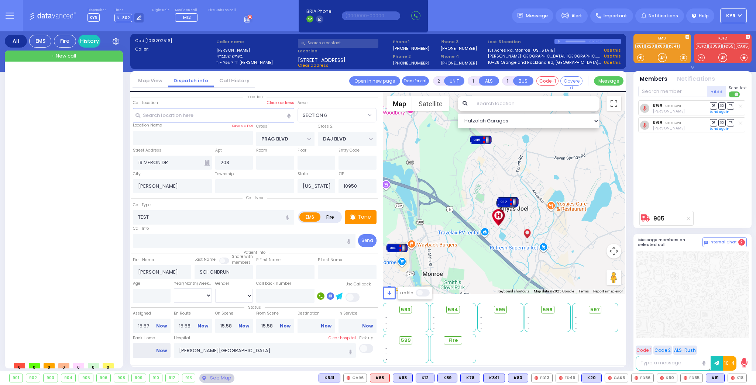
click at [148, 349] on input "Back Home" at bounding box center [152, 350] width 38 height 14
click at [149, 349] on input "Back Home" at bounding box center [152, 350] width 38 height 14
type input "16:05"
select select
radio input "true"
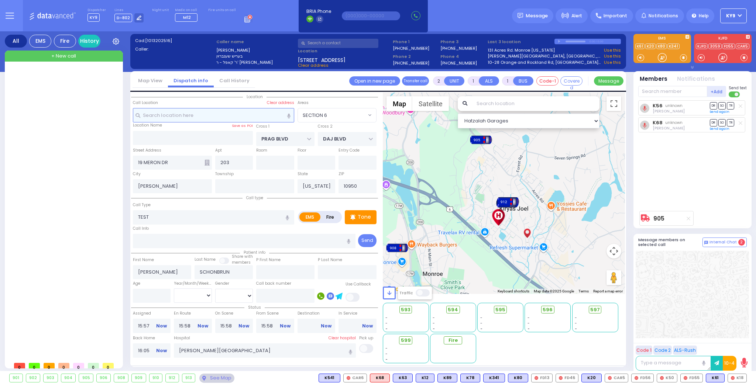
select select
select select "Hatzalah Garages"
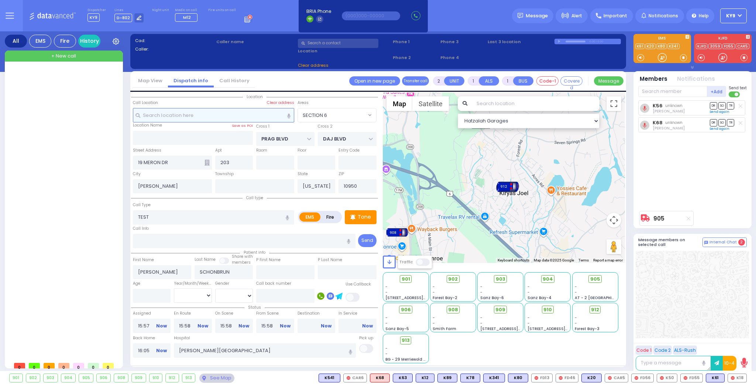
select select
radio input "true"
select select
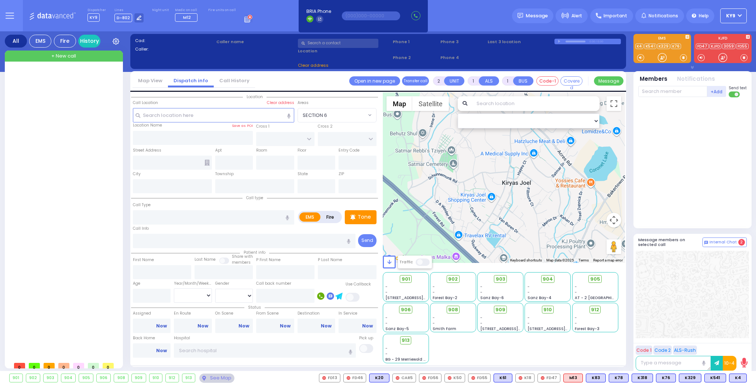
select select
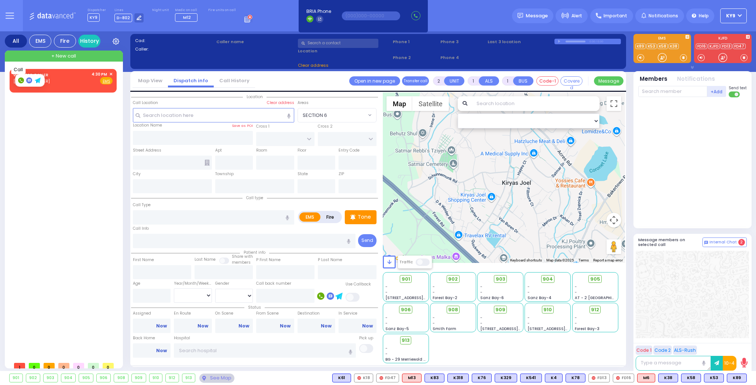
click at [21, 81] on rect at bounding box center [21, 80] width 6 height 6
type input "8453239939"
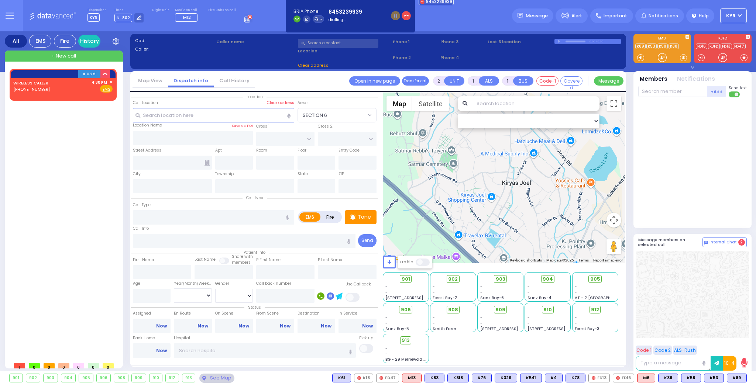
click at [427, 263] on span at bounding box center [422, 262] width 15 height 7
click at [47, 262] on input "checkbox" at bounding box center [47, 262] width 0 height 0
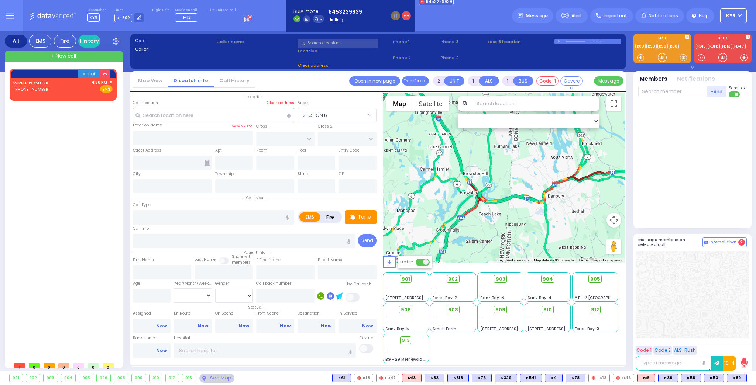
drag, startPoint x: 560, startPoint y: 219, endPoint x: 511, endPoint y: 220, distance: 49.4
click at [524, 218] on div at bounding box center [504, 178] width 242 height 170
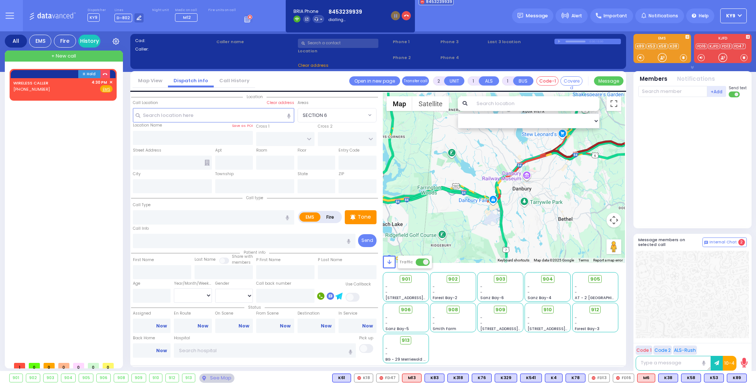
drag, startPoint x: 542, startPoint y: 211, endPoint x: 435, endPoint y: 225, distance: 108.2
click at [435, 225] on div at bounding box center [504, 178] width 242 height 170
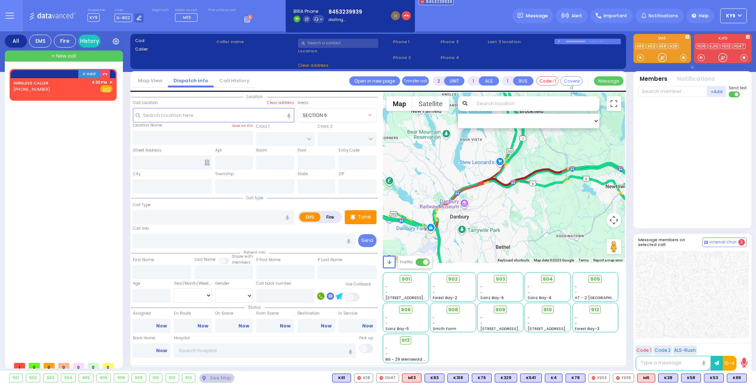
drag, startPoint x: 509, startPoint y: 216, endPoint x: 453, endPoint y: 243, distance: 62.4
click at [453, 243] on div at bounding box center [504, 178] width 242 height 170
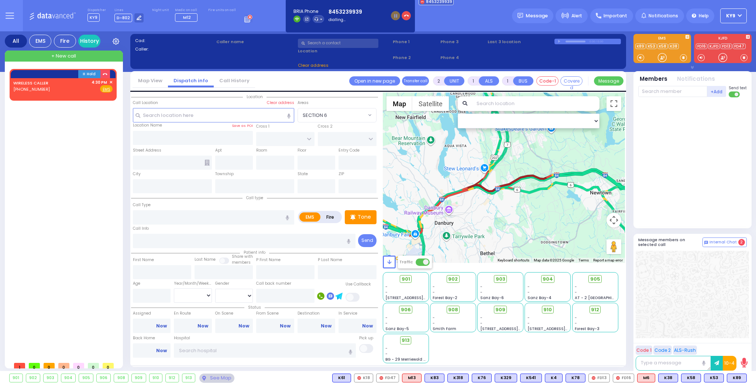
drag, startPoint x: 511, startPoint y: 221, endPoint x: 495, endPoint y: 225, distance: 16.8
click at [495, 225] on div at bounding box center [504, 178] width 242 height 170
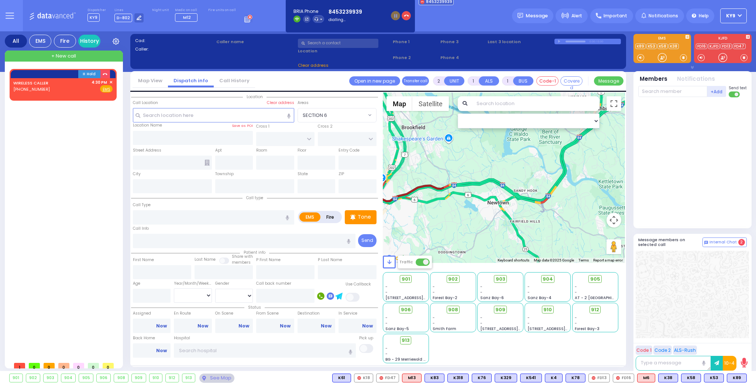
drag, startPoint x: 539, startPoint y: 208, endPoint x: 440, endPoint y: 217, distance: 99.3
click at [440, 217] on div at bounding box center [504, 178] width 242 height 170
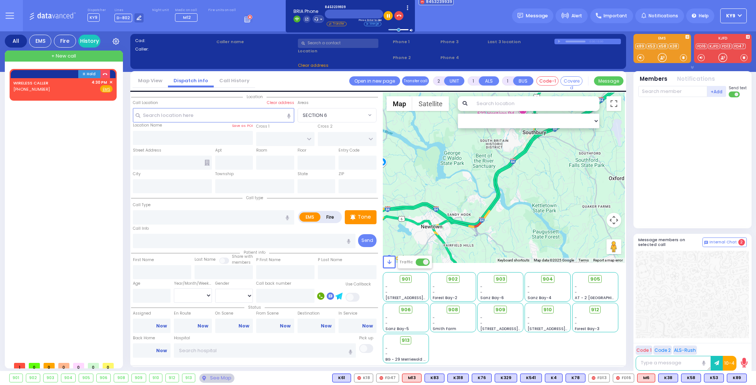
drag, startPoint x: 528, startPoint y: 212, endPoint x: 466, endPoint y: 234, distance: 65.3
click at [466, 234] on div at bounding box center [504, 178] width 242 height 170
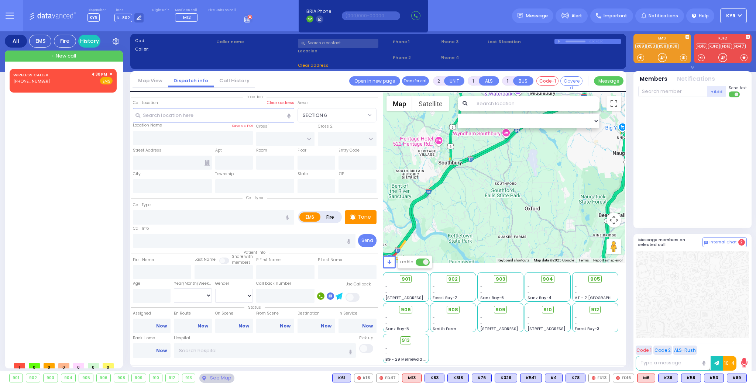
drag, startPoint x: 524, startPoint y: 199, endPoint x: 438, endPoint y: 234, distance: 92.9
click at [438, 234] on div at bounding box center [504, 178] width 242 height 170
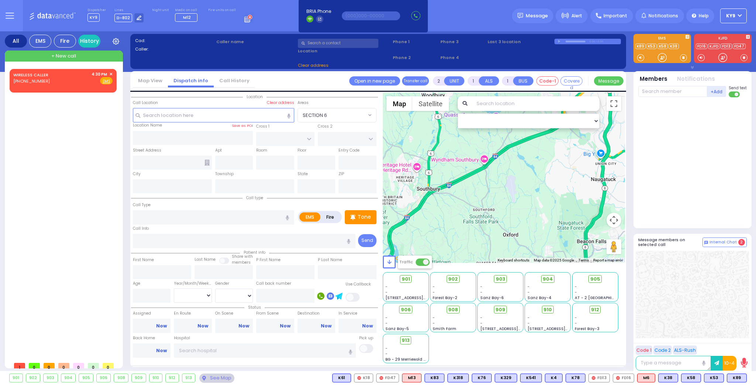
drag, startPoint x: 485, startPoint y: 207, endPoint x: 477, endPoint y: 220, distance: 14.9
click at [474, 223] on div at bounding box center [504, 178] width 242 height 170
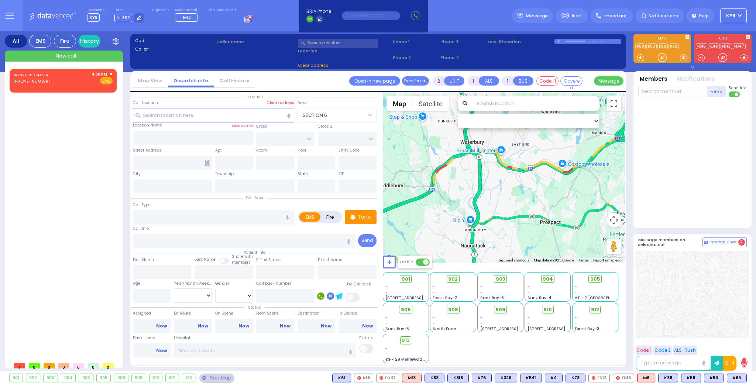
drag, startPoint x: 544, startPoint y: 191, endPoint x: 423, endPoint y: 256, distance: 136.8
click at [420, 259] on div "Hatzalah Garages ← Move left → Move right ↑ Move up ↓ + -" at bounding box center [504, 228] width 242 height 271
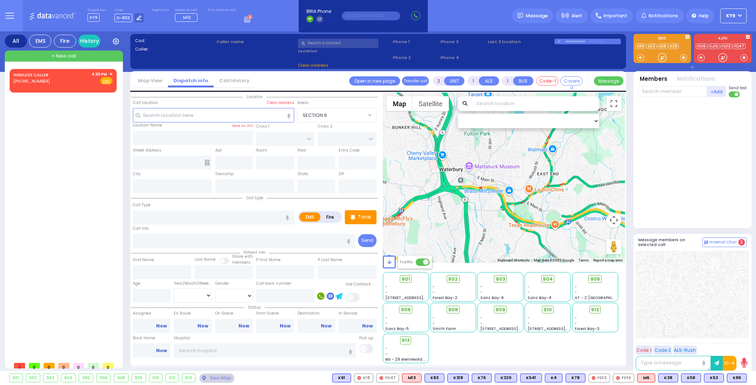
drag, startPoint x: 491, startPoint y: 174, endPoint x: 460, endPoint y: 255, distance: 86.7
click at [460, 255] on div at bounding box center [504, 178] width 242 height 170
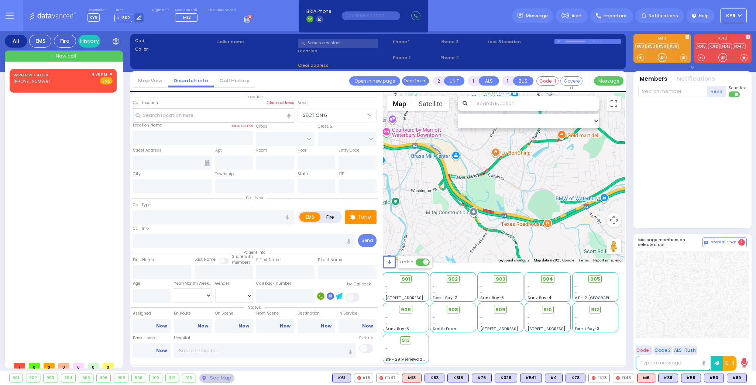
drag, startPoint x: 489, startPoint y: 201, endPoint x: 398, endPoint y: 201, distance: 91.1
click at [396, 201] on div at bounding box center [504, 178] width 242 height 170
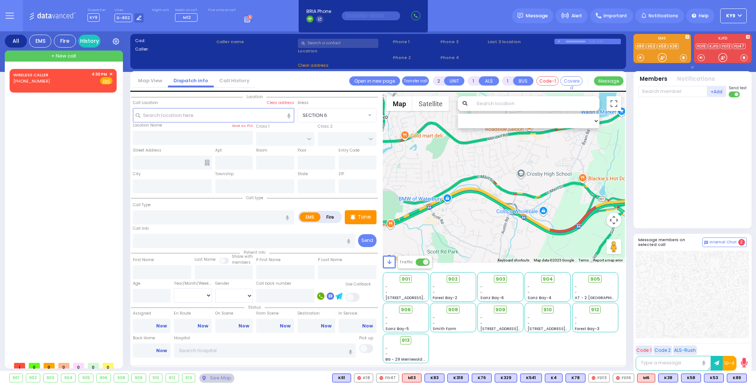
drag, startPoint x: 561, startPoint y: 204, endPoint x: 404, endPoint y: 203, distance: 157.9
click at [400, 204] on div at bounding box center [504, 178] width 242 height 170
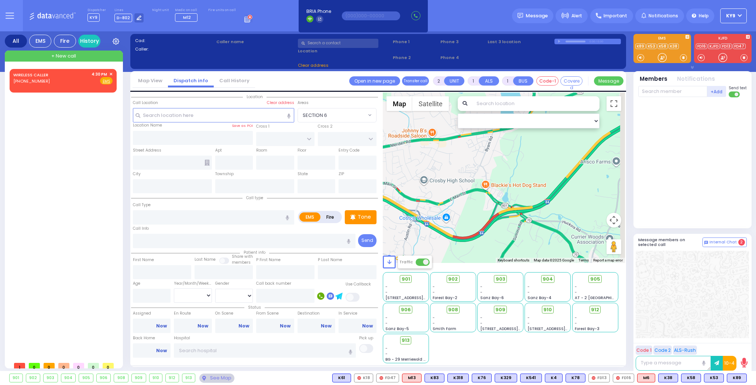
drag, startPoint x: 548, startPoint y: 197, endPoint x: 450, endPoint y: 205, distance: 97.7
click at [450, 205] on div at bounding box center [504, 178] width 242 height 170
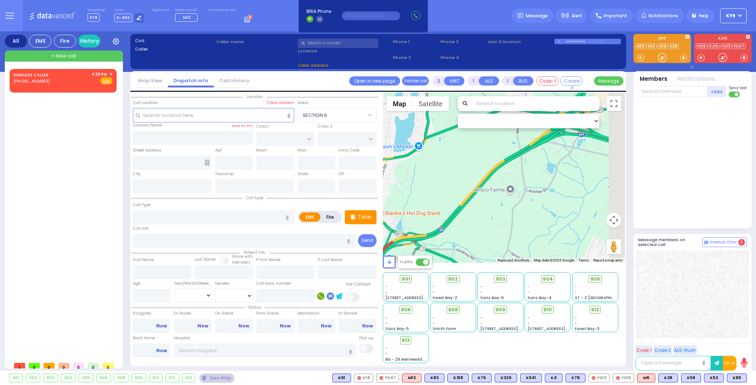
drag, startPoint x: 536, startPoint y: 207, endPoint x: 459, endPoint y: 235, distance: 81.6
click at [456, 234] on div at bounding box center [504, 178] width 242 height 170
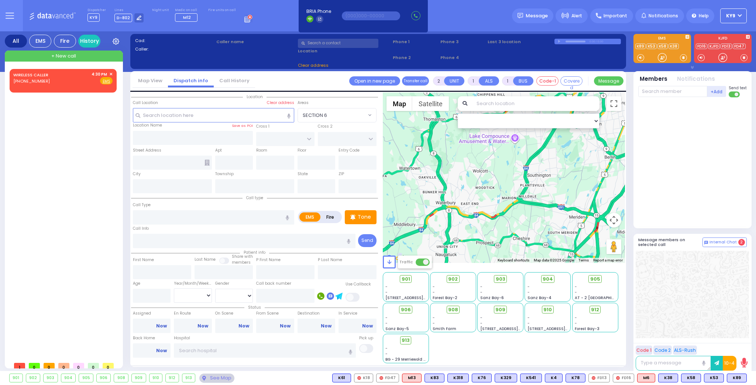
click at [614, 219] on button "Map camera controls" at bounding box center [613, 220] width 15 height 15
click at [112, 73] on span "✕" at bounding box center [110, 74] width 3 height 6
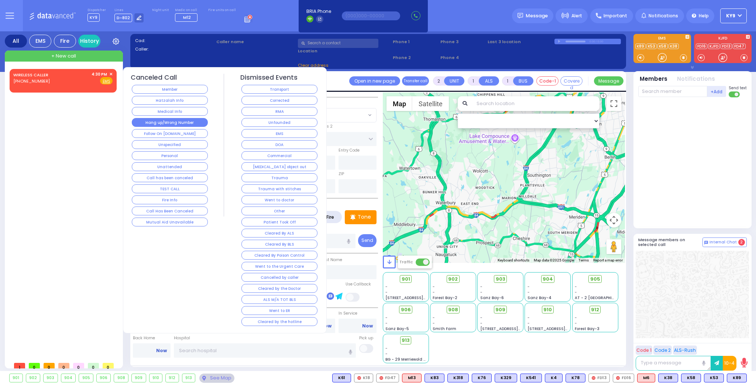
click at [169, 121] on button "Hang up/Wrong Number" at bounding box center [170, 122] width 76 height 9
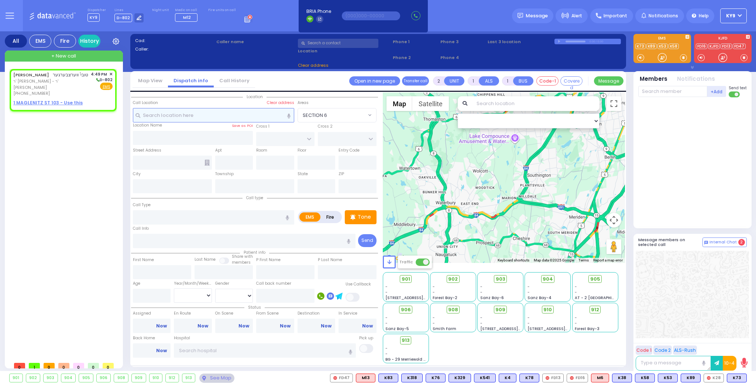
select select
radio input "true"
type input "TOVYA"
type input "WERTZBERGER"
select select
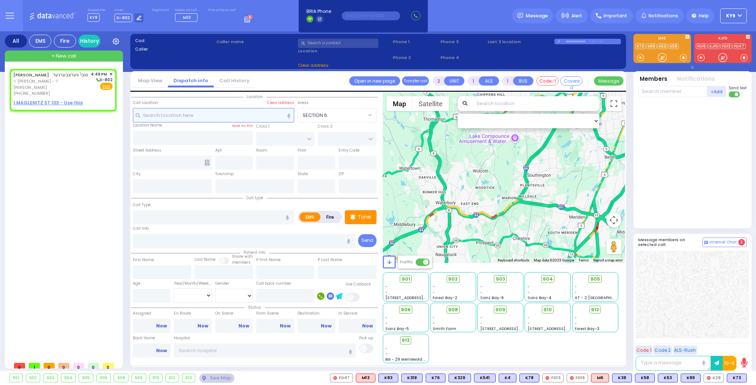
type input "16:49"
select select "Hatzalah Garages"
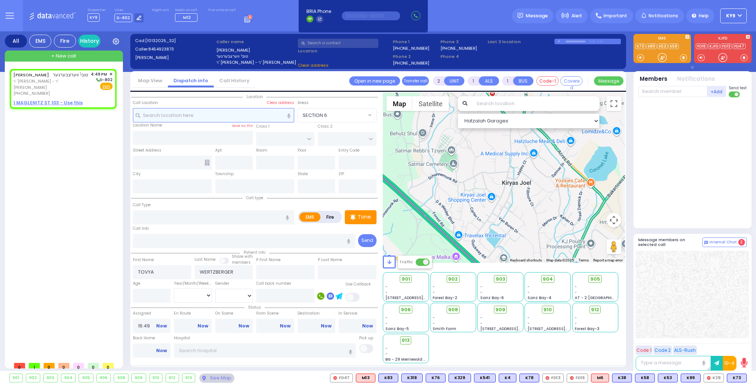
select select
radio input "true"
select select
select select "Hatzalah Garages"
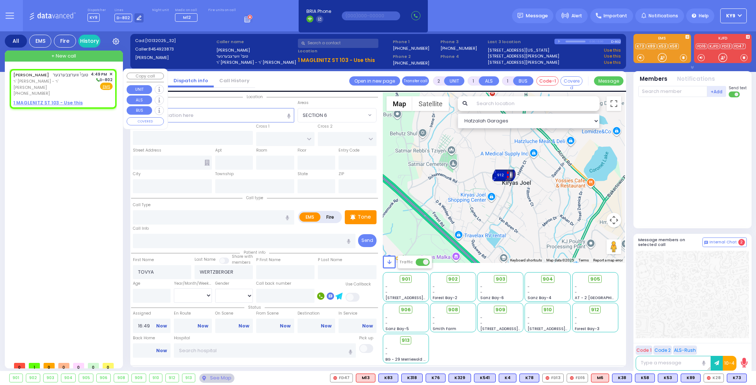
click at [70, 95] on div "[PHONE_NUMBER]" at bounding box center [50, 93] width 75 height 6
select select
radio input "true"
select select
select select "Hatzalah Garages"
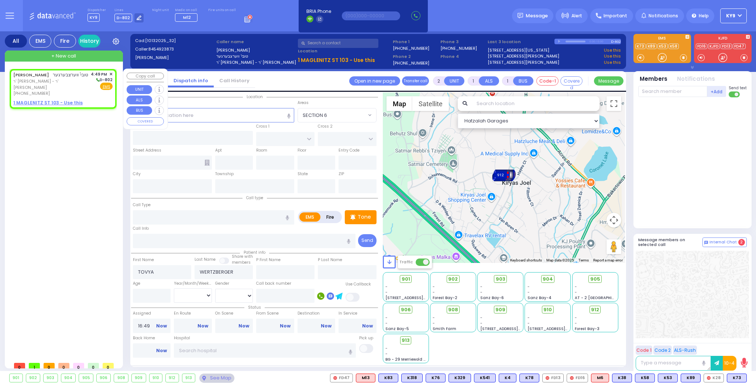
click at [69, 103] on u "1 MAGLENITZ ST 103 - Use this" at bounding box center [47, 103] width 69 height 6
select select
radio input "true"
select select
select select "Hatzalah Garages"
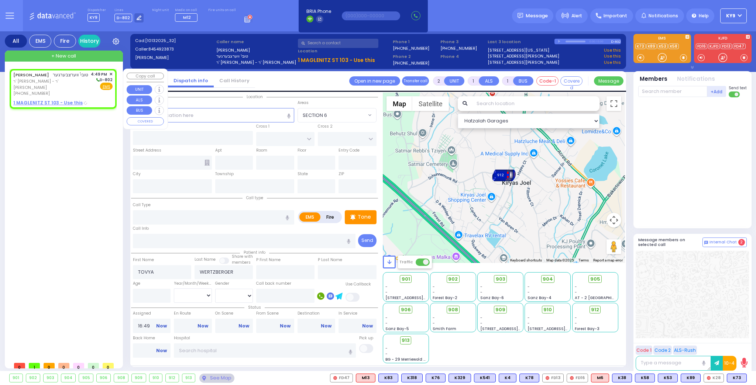
select select
radio input "true"
select select
select select "Hatzalah Garages"
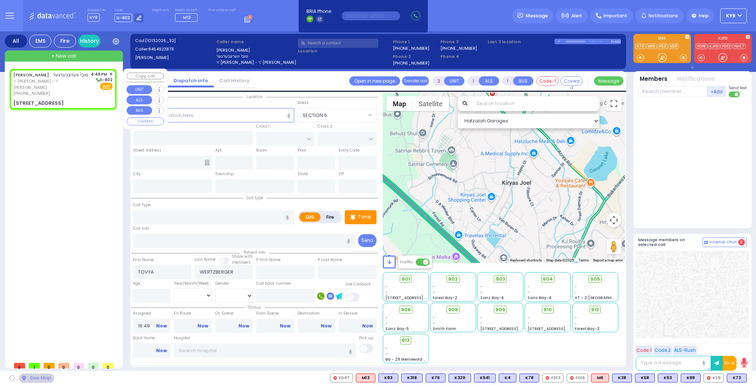
type input "[PERSON_NAME][GEOGRAPHIC_DATA]"
type input "PILNUA RD"
type input "1 MAGLENITZ ST"
type input "103"
type input "Monroe"
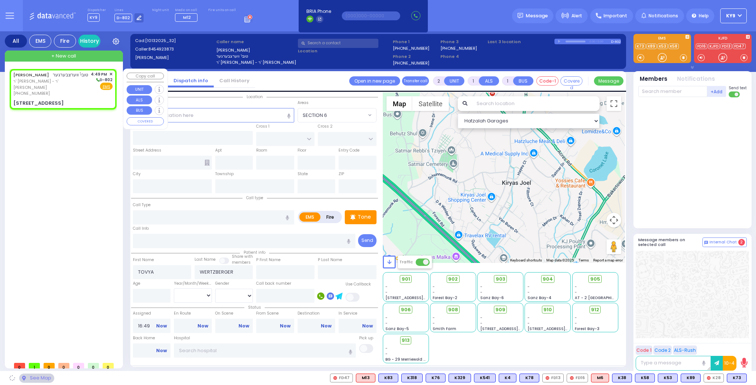
type input "[US_STATE]"
type input "10950"
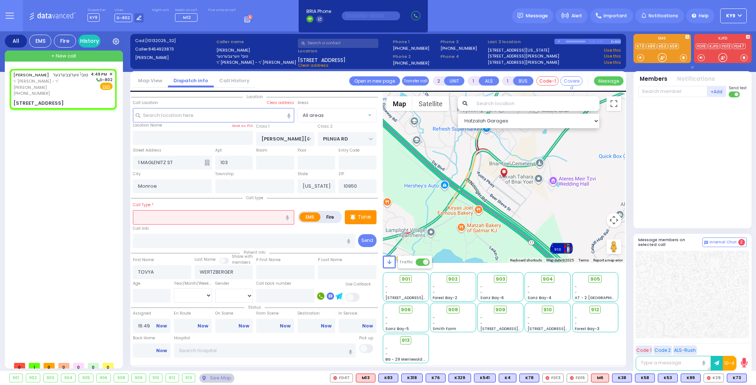
click at [202, 212] on input "text" at bounding box center [213, 217] width 161 height 14
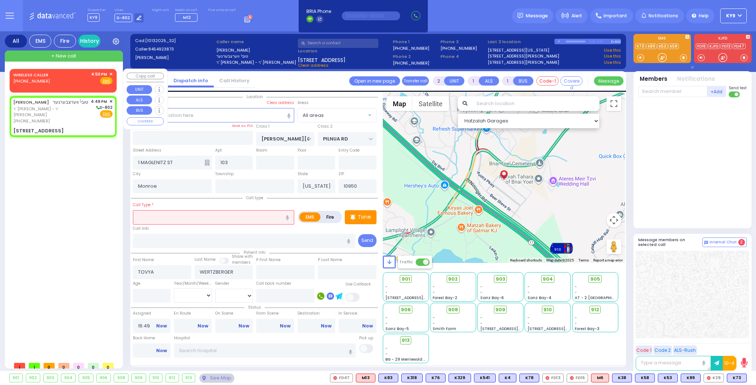
click at [112, 73] on span "✕" at bounding box center [110, 74] width 3 height 6
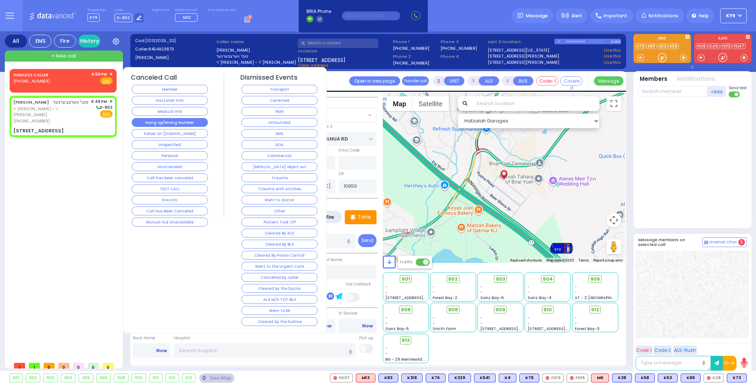
select select
radio input "true"
select select
select select "Hatzalah Garages"
click at [184, 121] on button "Hang up/Wrong Number" at bounding box center [170, 122] width 76 height 9
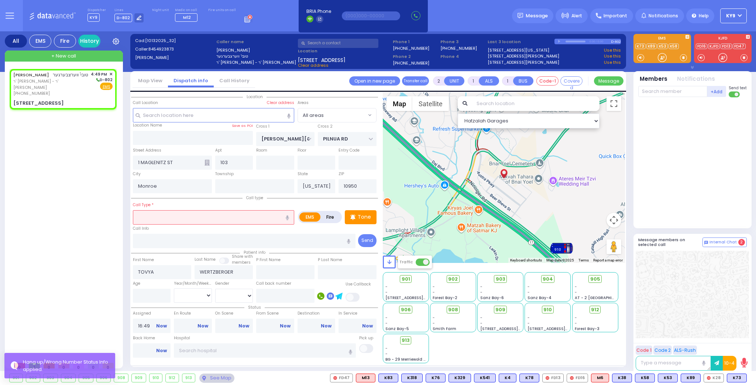
drag, startPoint x: 181, startPoint y: 219, endPoint x: 184, endPoint y: 221, distance: 3.8
click at [181, 219] on input "text" at bounding box center [213, 217] width 161 height 14
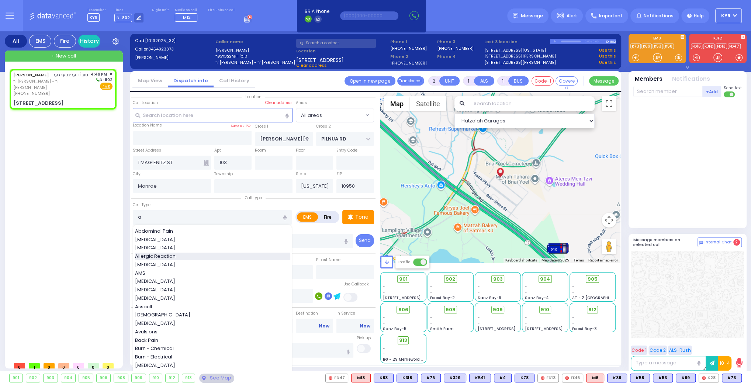
click at [175, 253] on span "Allergic Reaction" at bounding box center [156, 256] width 43 height 7
type input "Allergic Reaction"
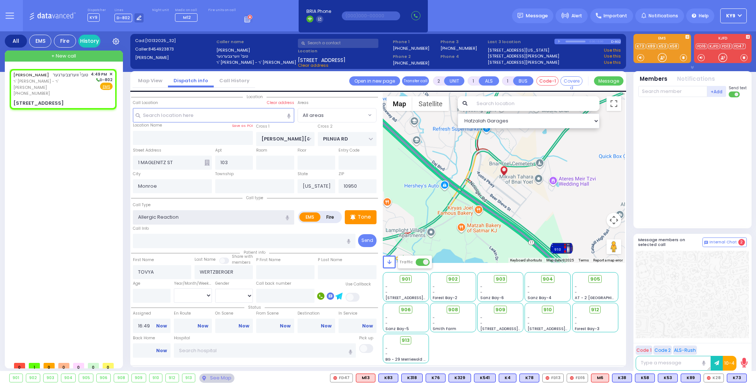
select select
radio input "true"
select select
select select "Hatzalah Garages"
click at [166, 298] on input "number" at bounding box center [152, 296] width 38 height 14
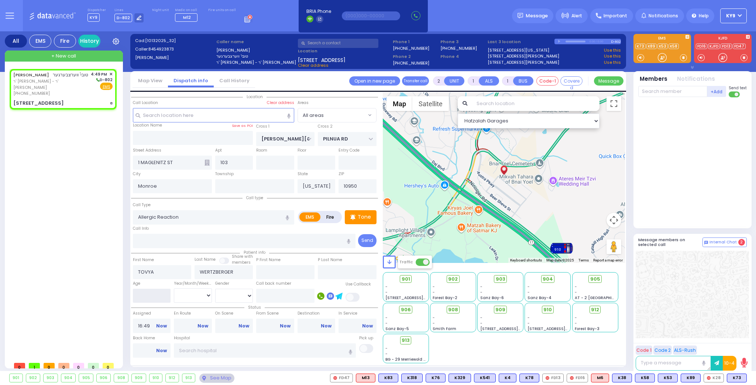
select select
radio input "true"
select select
select select "Hatzalah Garages"
type input "30"
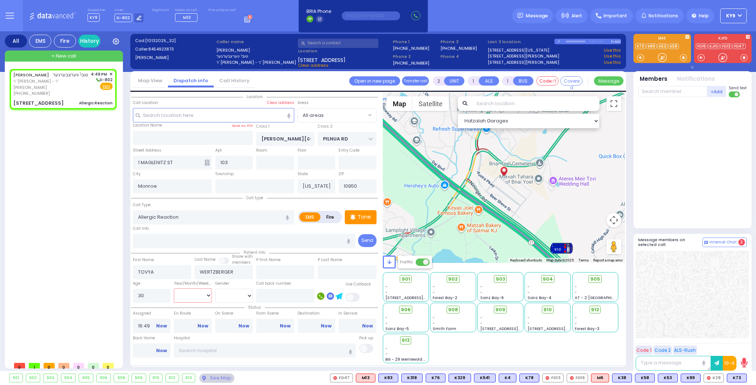
click at [200, 293] on select "Year Month Week Day" at bounding box center [193, 295] width 38 height 14
select select
radio input "true"
select select "Year"
click at [174, 288] on select "Year Month Week Day" at bounding box center [193, 295] width 38 height 14
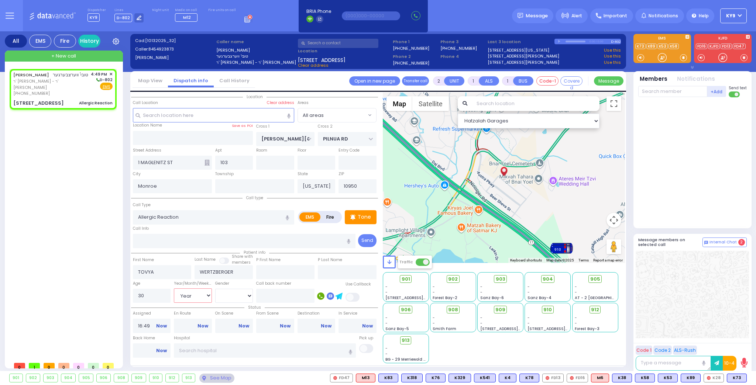
select select "Hatzalah Garages"
click at [228, 299] on select "Male Female" at bounding box center [234, 296] width 38 height 14
select select
radio input "true"
select select "Year"
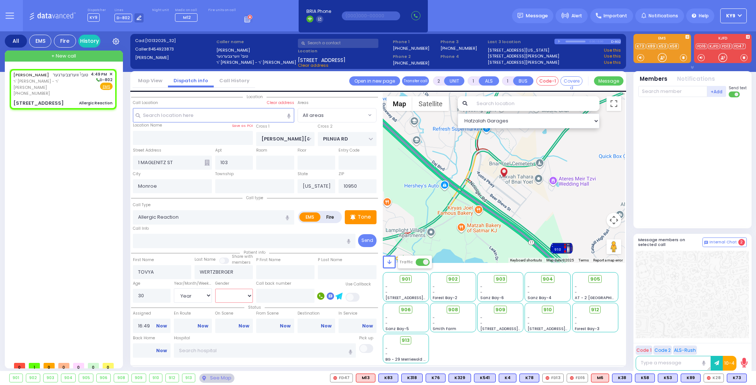
select select "Hatzalah Garages"
select select "[DEMOGRAPHIC_DATA]"
click at [215, 289] on select "Male Female" at bounding box center [234, 296] width 38 height 14
select select
radio input "true"
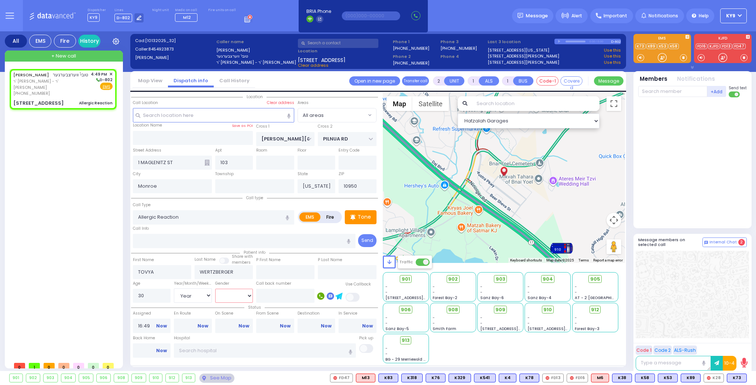
select select "Year"
select select "[DEMOGRAPHIC_DATA]"
select select "Hatzalah Garages"
click at [203, 212] on input "Allergic Reaction" at bounding box center [213, 217] width 161 height 14
select select
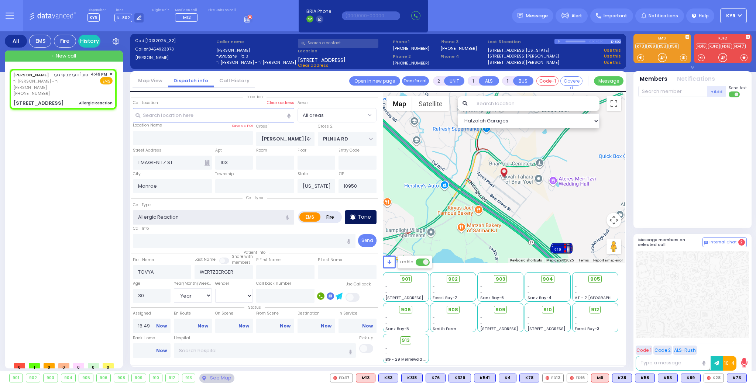
radio input "true"
select select "Year"
select select "[DEMOGRAPHIC_DATA]"
select select "Hatzalah Garages"
click at [358, 218] on p "Tone" at bounding box center [363, 217] width 13 height 8
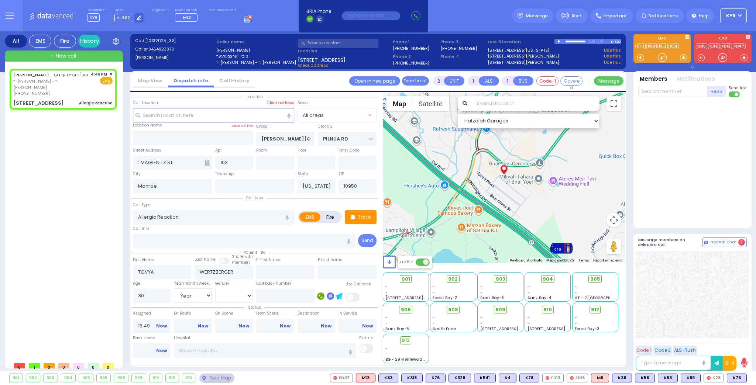
select select
radio input "true"
select select "Year"
select select "[DEMOGRAPHIC_DATA]"
select select "Hatzalah Garages"
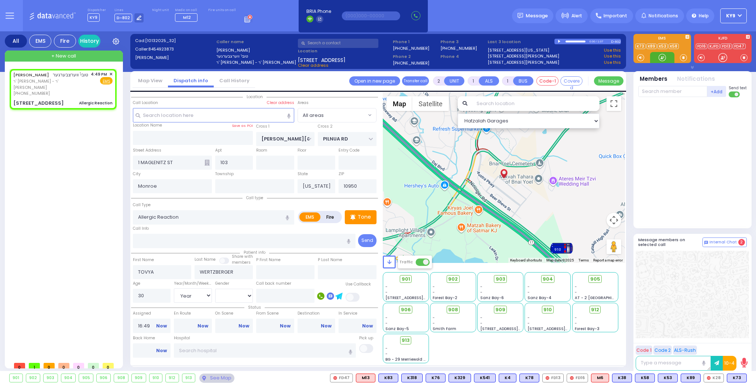
click at [659, 58] on div at bounding box center [661, 57] width 7 height 7
click at [660, 58] on div at bounding box center [661, 57] width 7 height 7
click at [661, 58] on div at bounding box center [661, 57] width 7 height 7
click at [658, 59] on div at bounding box center [661, 57] width 7 height 7
click at [733, 376] on span "K101" at bounding box center [736, 378] width 20 height 8
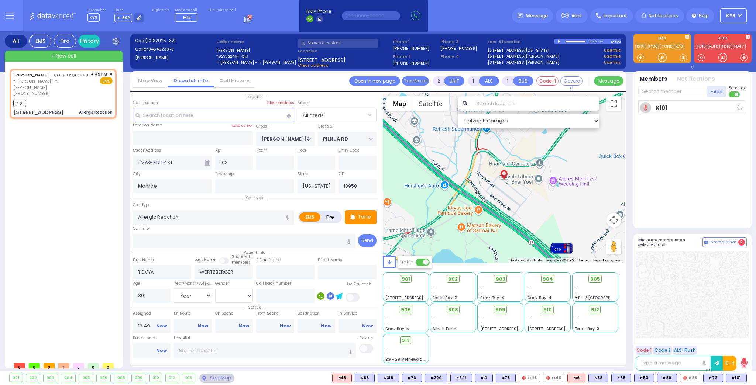
select select
radio input "true"
select select "Year"
select select "[DEMOGRAPHIC_DATA]"
type input "16:51"
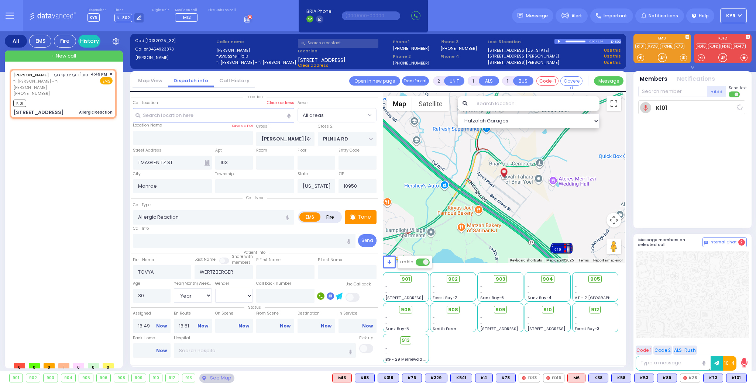
select select "Hatzalah Garages"
click at [659, 57] on div at bounding box center [661, 57] width 7 height 7
click at [662, 56] on div at bounding box center [661, 57] width 7 height 7
click at [659, 55] on div at bounding box center [661, 57] width 7 height 7
click at [733, 377] on span "K310" at bounding box center [735, 378] width 21 height 8
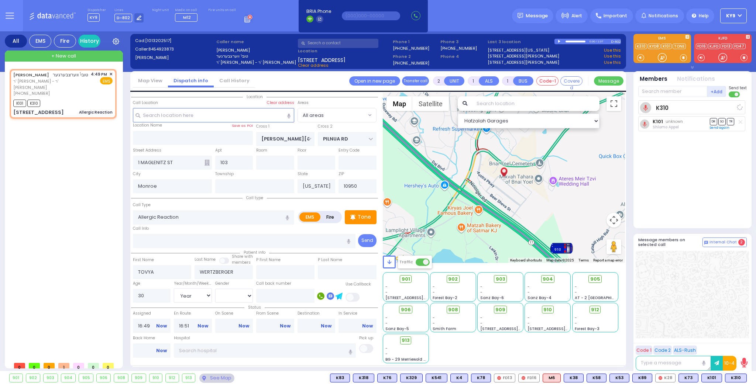
select select
radio input "true"
select select "Year"
select select "[DEMOGRAPHIC_DATA]"
select select "Hatzalah Garages"
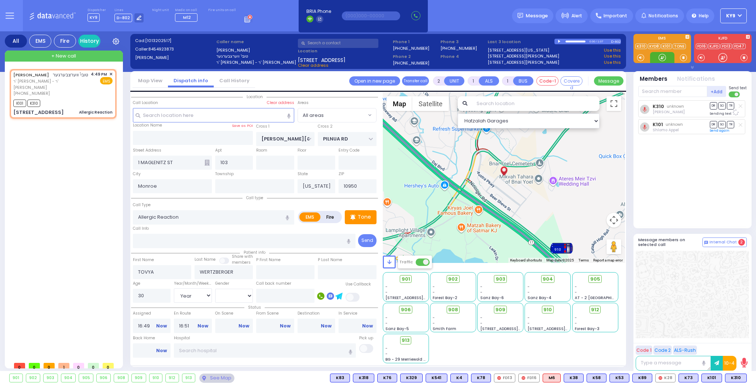
click at [661, 55] on div at bounding box center [661, 57] width 7 height 7
click at [733, 375] on span "M15" at bounding box center [736, 378] width 19 height 8
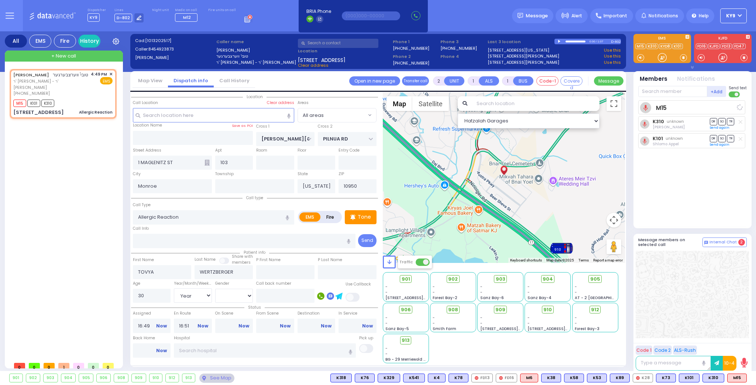
select select
radio input "true"
select select "Year"
select select "[DEMOGRAPHIC_DATA]"
select select "Hatzalah Garages"
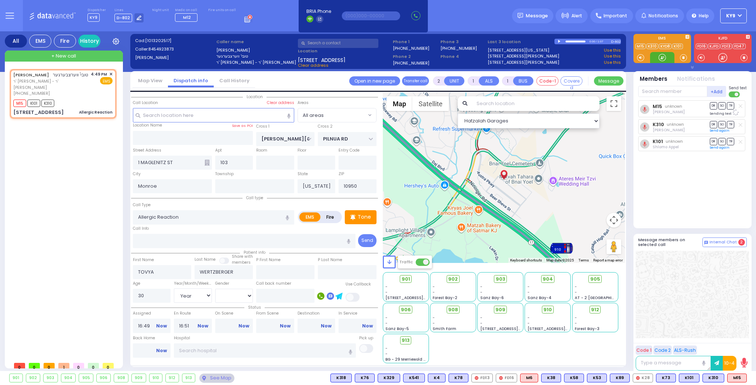
click at [662, 56] on div at bounding box center [661, 57] width 7 height 7
select select "Year"
select select "[DEMOGRAPHIC_DATA]"
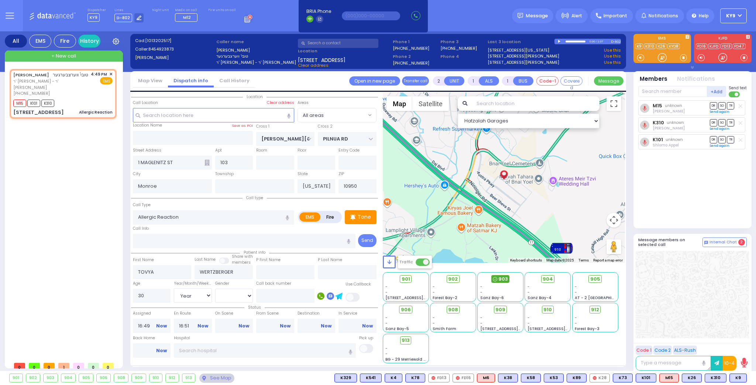
click at [500, 278] on span "903" at bounding box center [503, 279] width 10 height 7
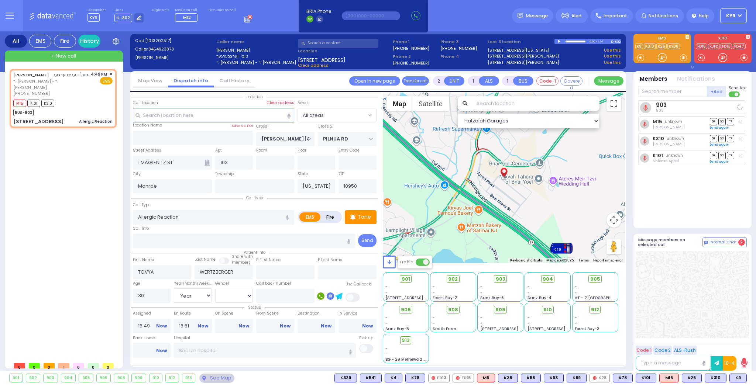
select select
radio input "true"
select select "Year"
select select "[DEMOGRAPHIC_DATA]"
select select "Hatzalah Garages"
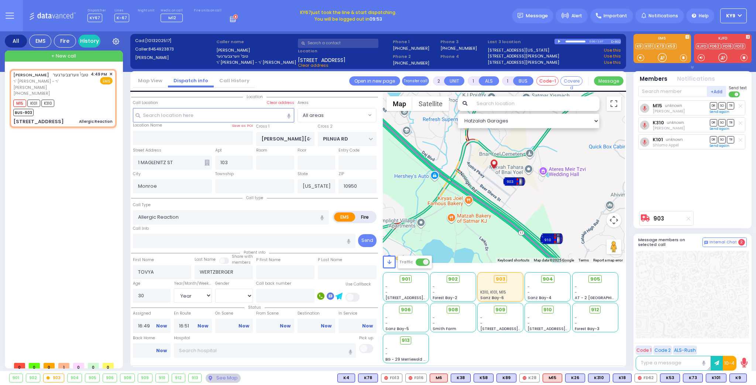
type input "6"
select select
radio input "true"
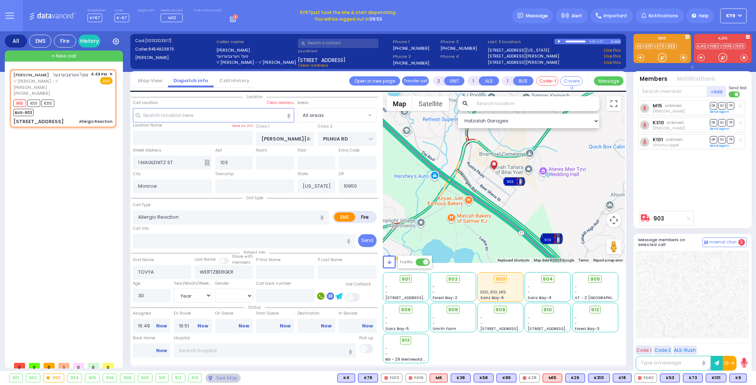
type input "Unknown"
select select "Year"
select select "[DEMOGRAPHIC_DATA]"
select select "Hatzalah Garages"
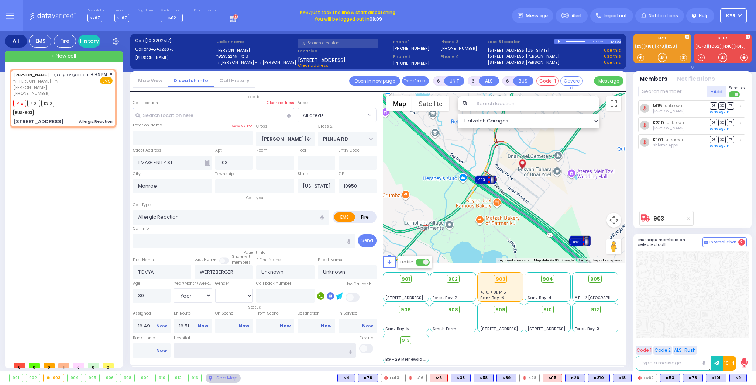
click at [202, 349] on input "text" at bounding box center [265, 350] width 182 height 14
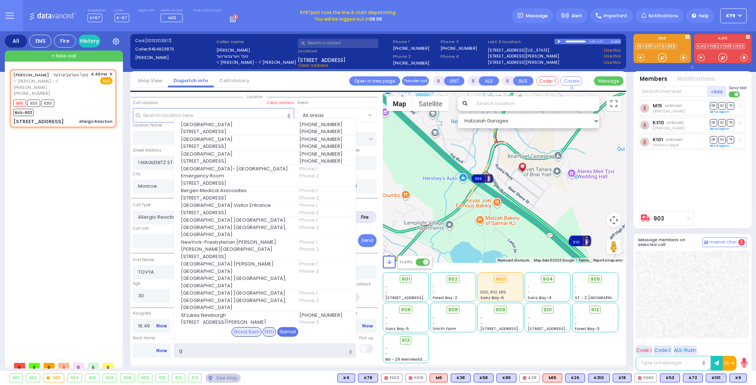
type input "g"
click at [282, 329] on div "Garnet" at bounding box center [287, 332] width 21 height 10
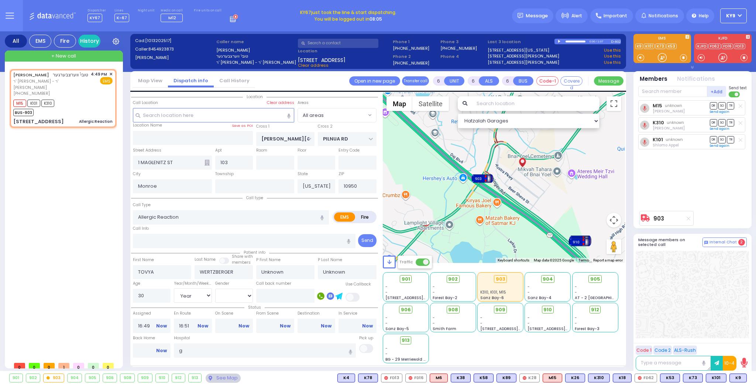
select select
radio input "true"
select select "Year"
select select "[DEMOGRAPHIC_DATA]"
type input "[GEOGRAPHIC_DATA]"
